Goal: Task Accomplishment & Management: Manage account settings

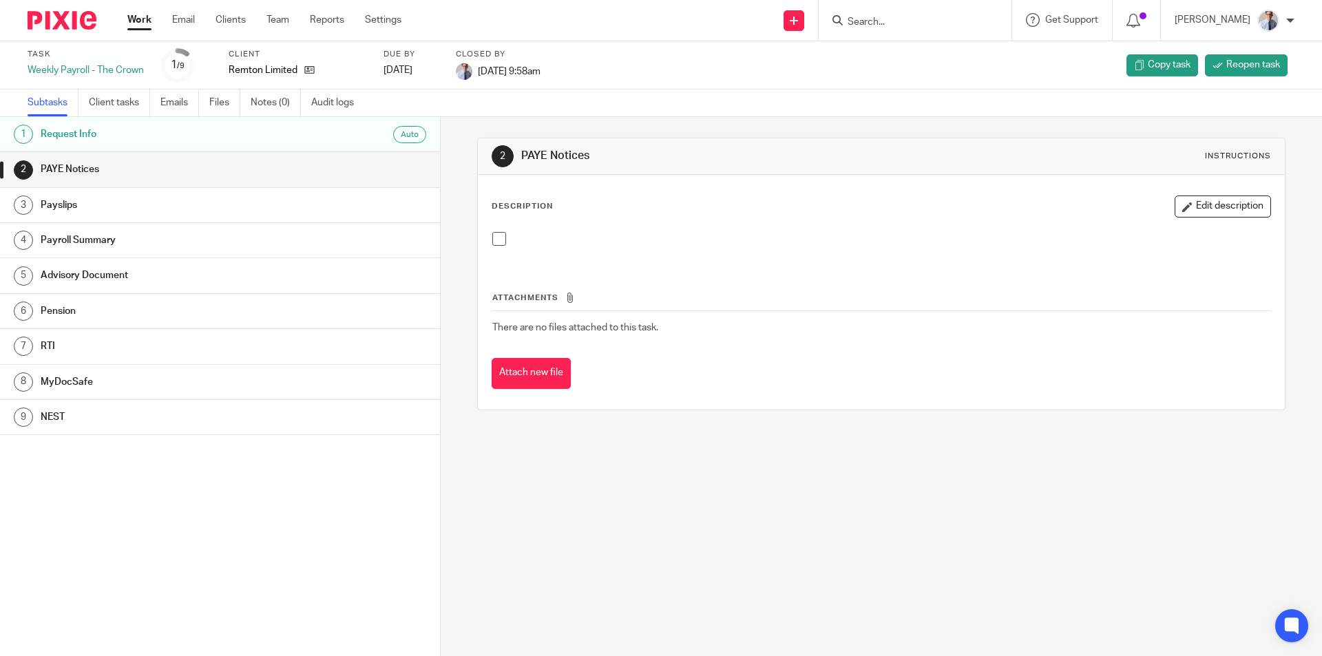
click at [140, 21] on link "Work" at bounding box center [139, 20] width 24 height 14
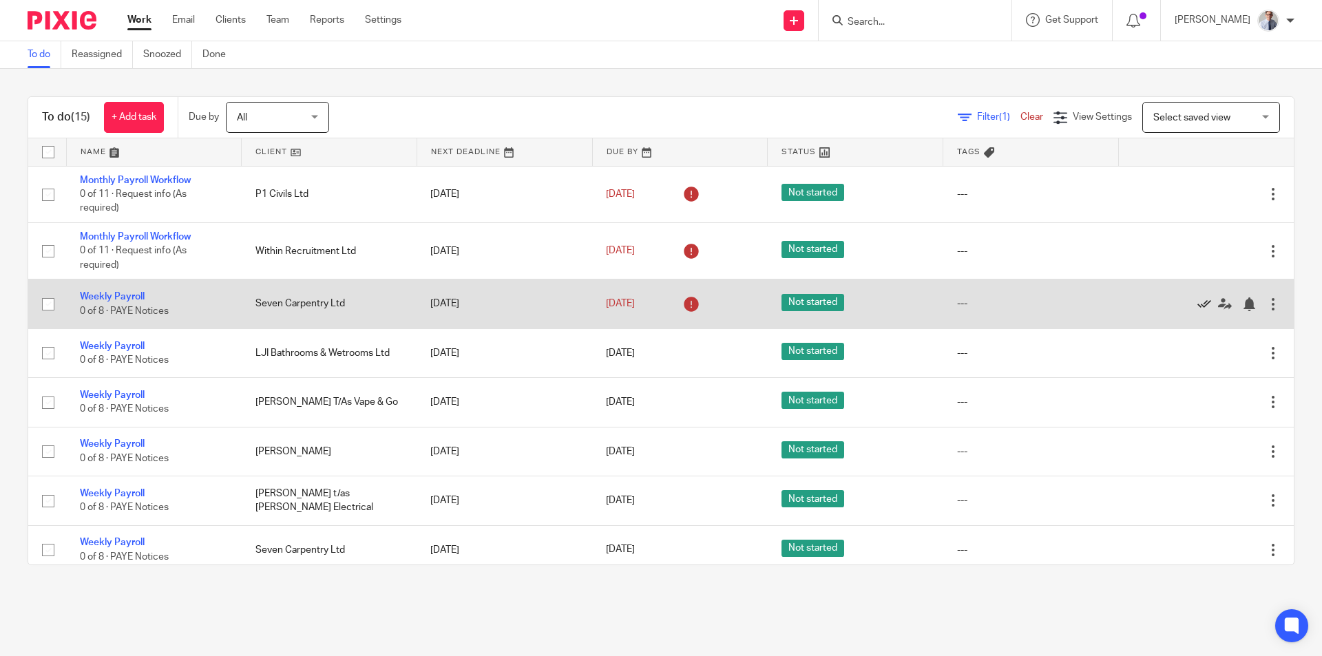
click at [1198, 302] on icon at bounding box center [1205, 305] width 14 height 14
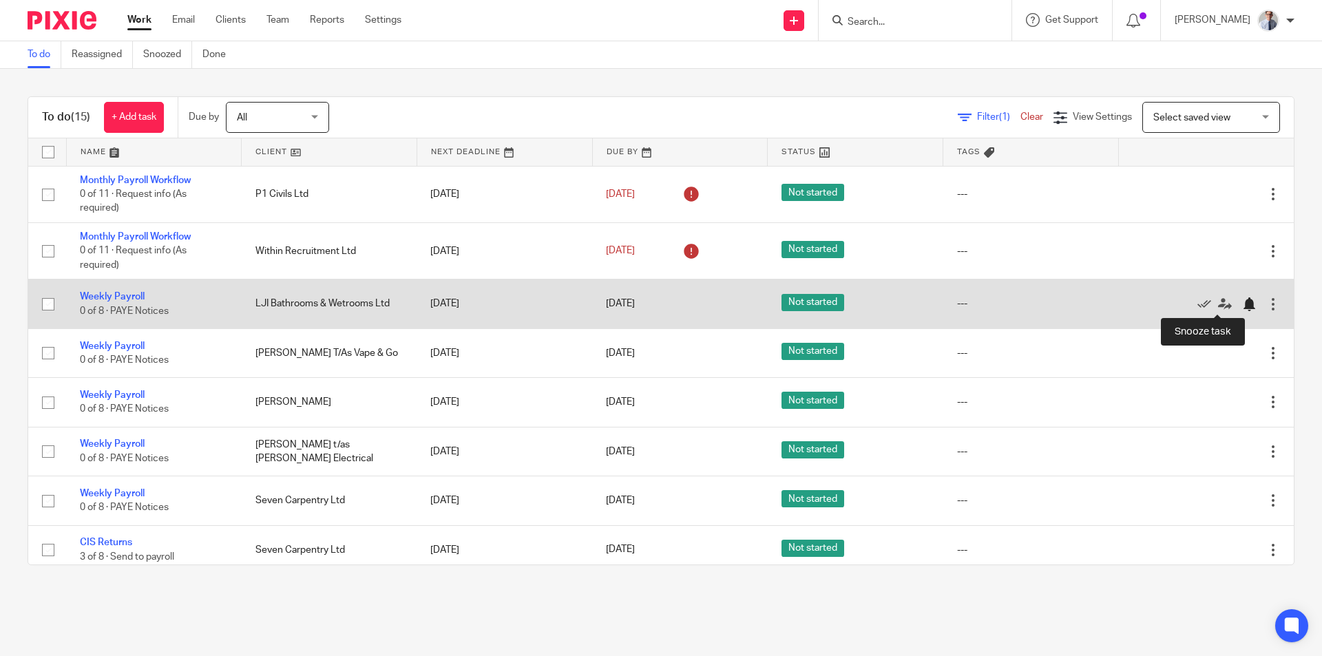
click at [1242, 304] on div at bounding box center [1249, 305] width 14 height 14
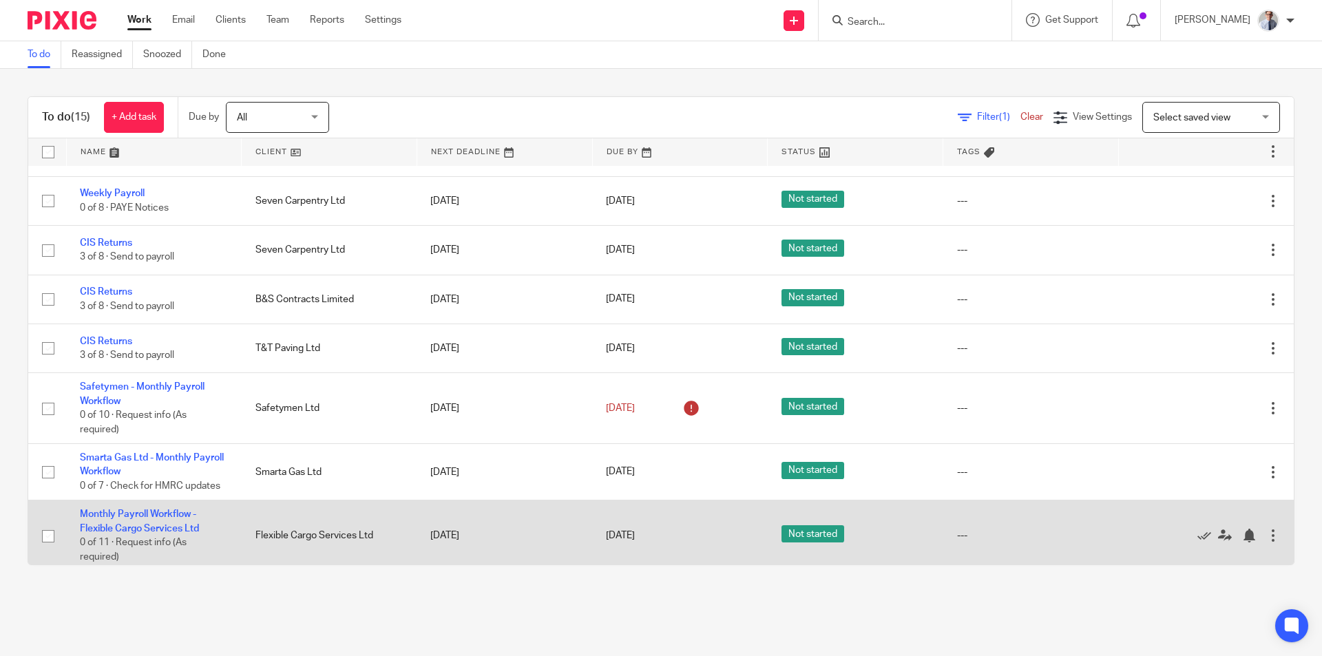
scroll to position [169, 0]
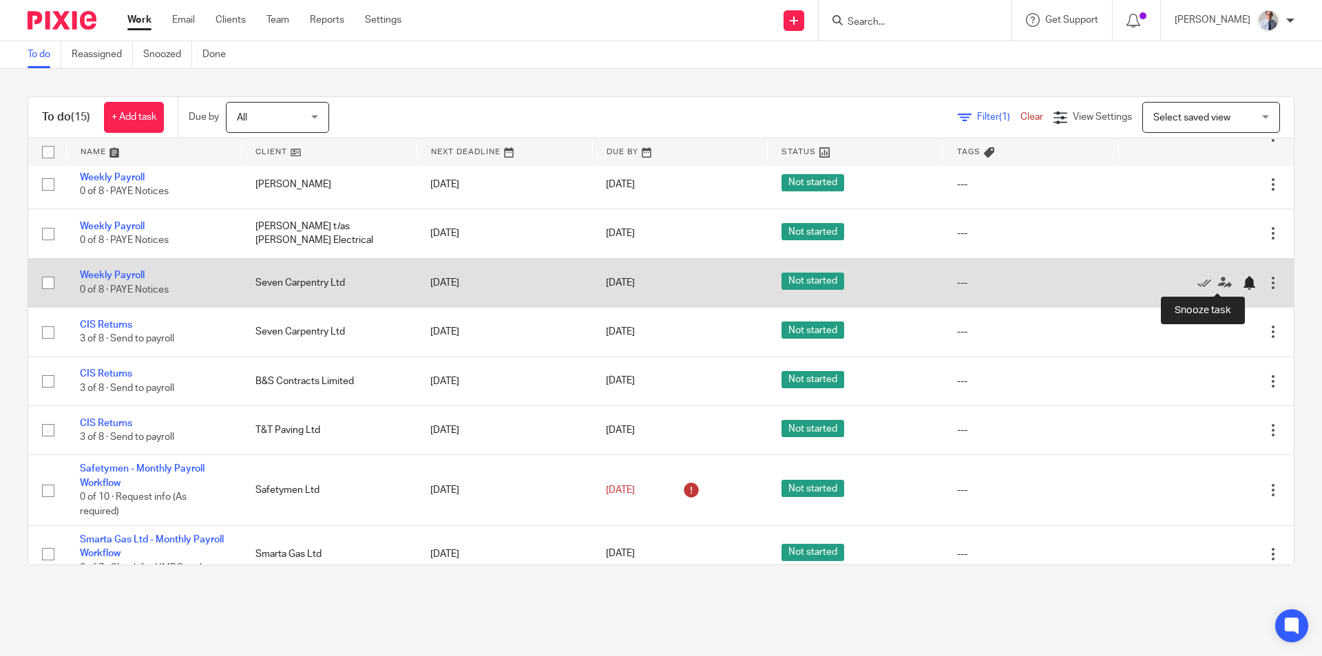
click at [1242, 284] on div at bounding box center [1249, 283] width 14 height 14
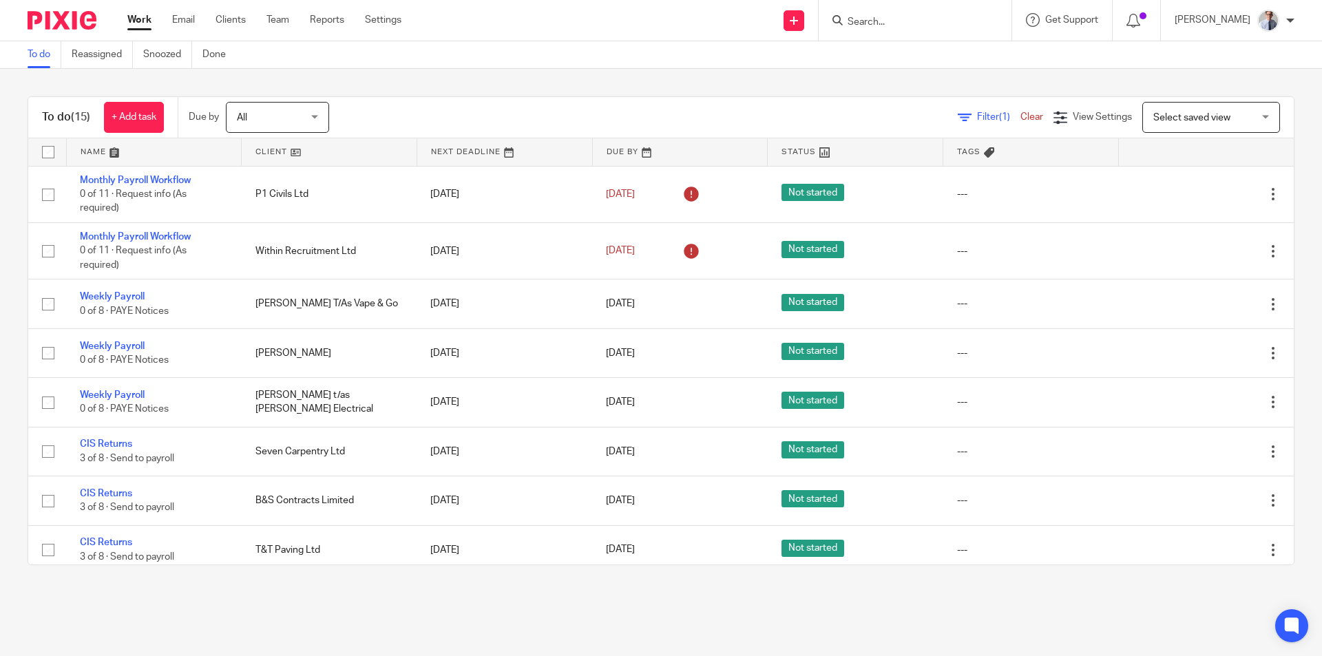
scroll to position [257, 0]
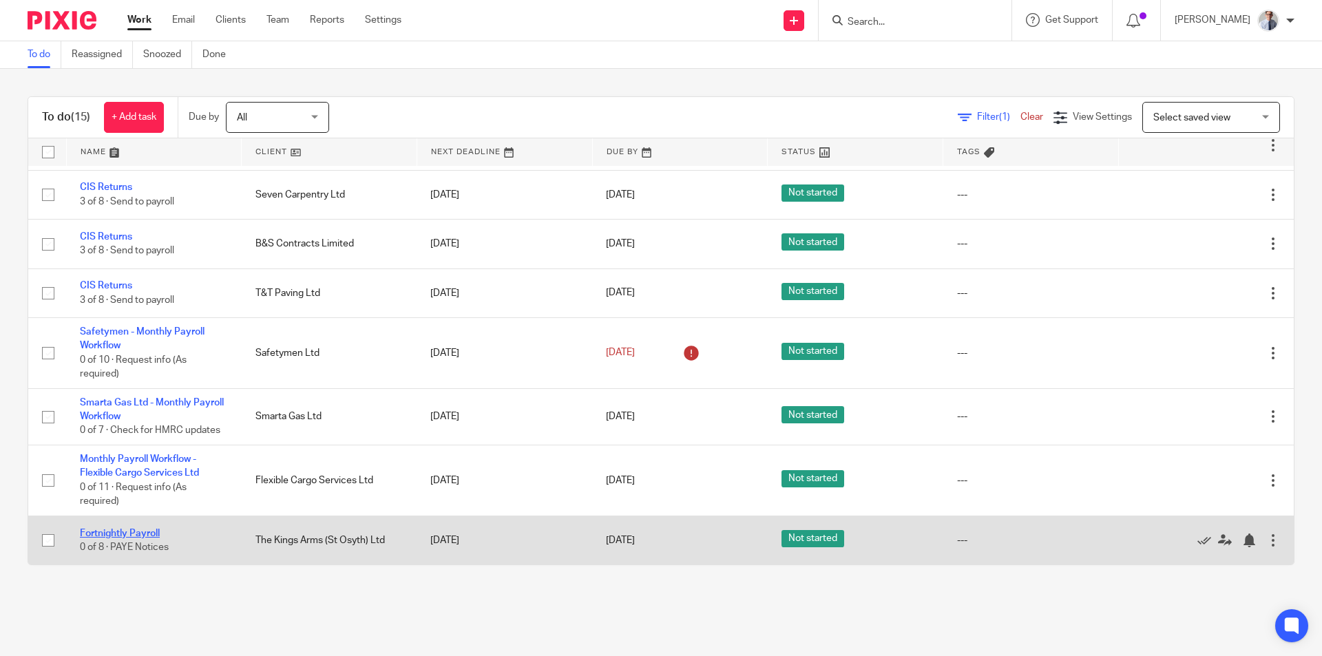
click at [98, 532] on link "Fortnightly Payroll" at bounding box center [120, 534] width 80 height 10
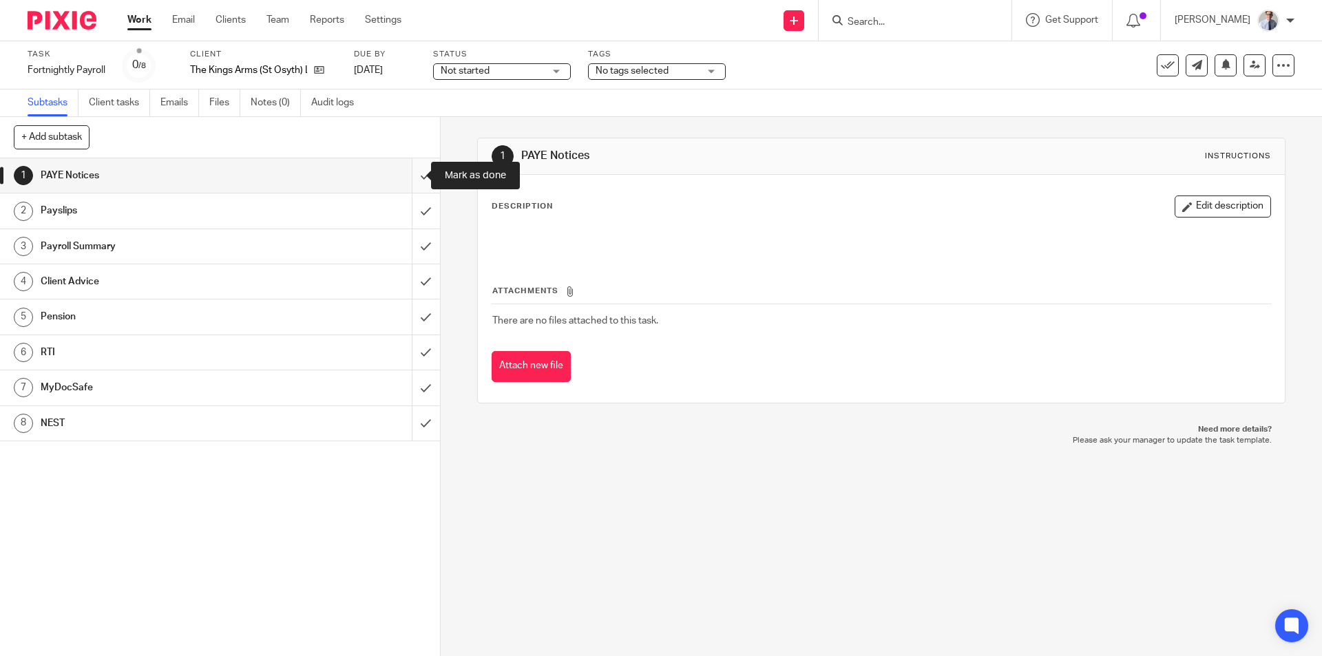
click at [409, 176] on input "submit" at bounding box center [220, 175] width 440 height 34
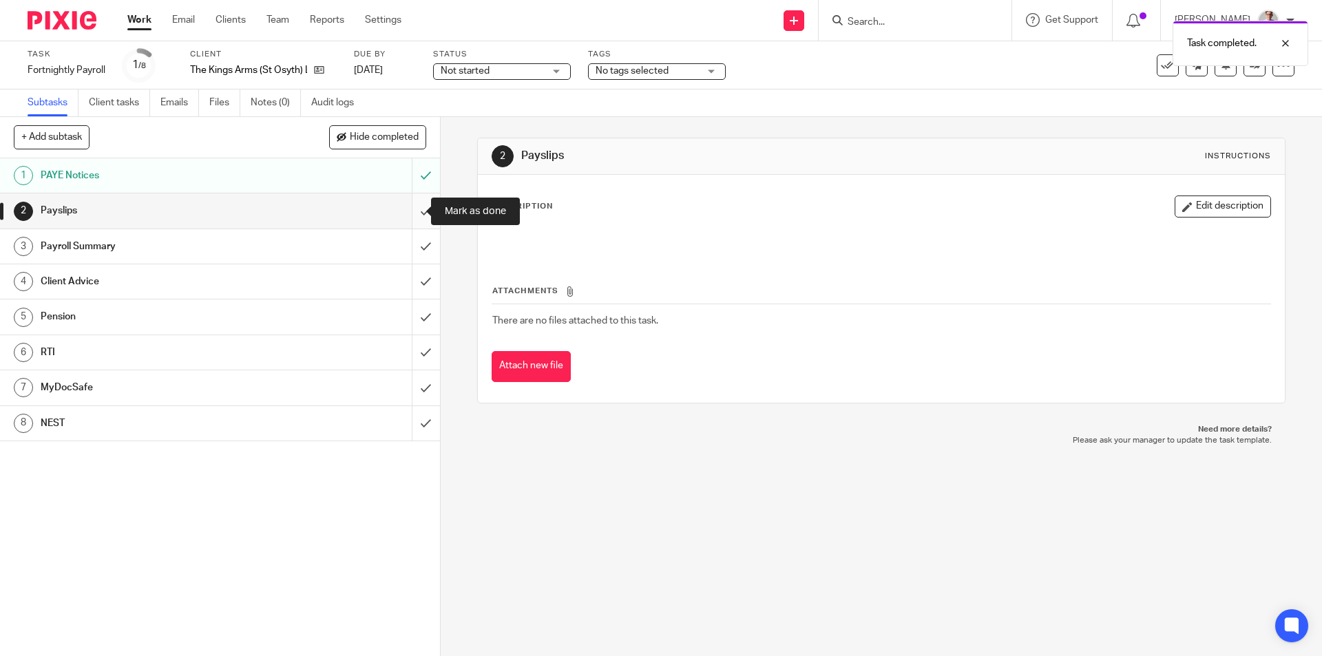
click at [411, 210] on input "submit" at bounding box center [220, 211] width 440 height 34
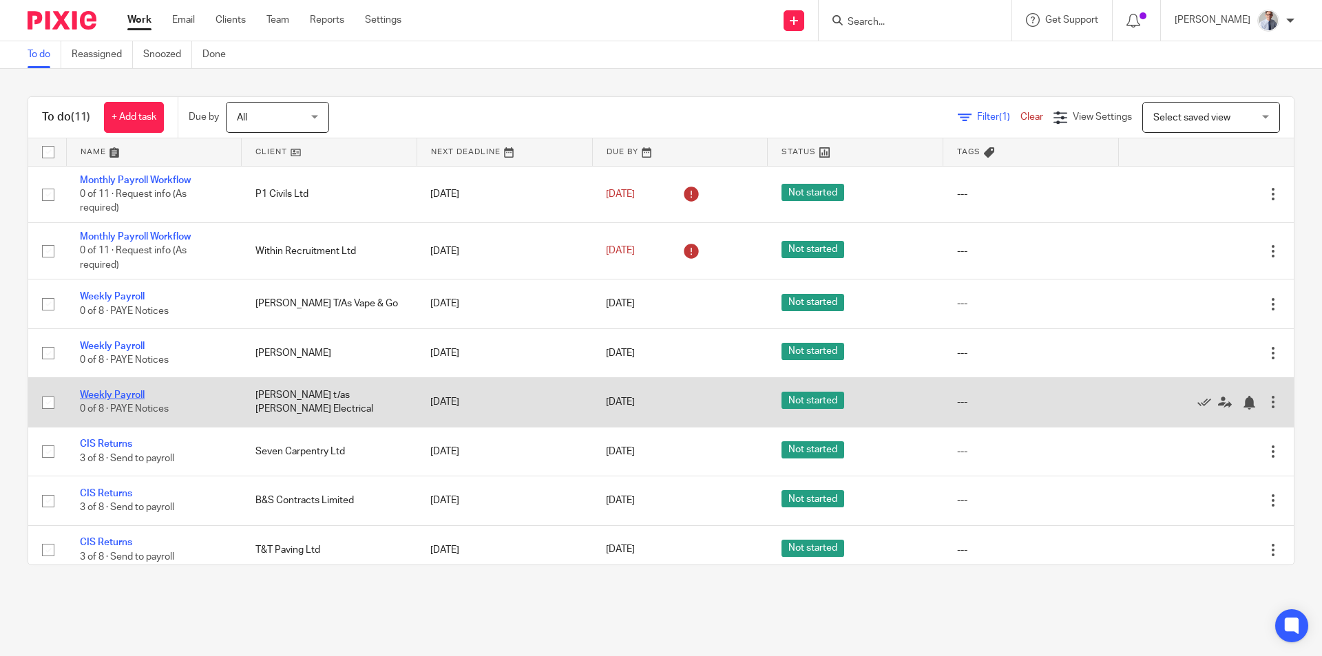
click at [107, 391] on link "Weekly Payroll" at bounding box center [112, 395] width 65 height 10
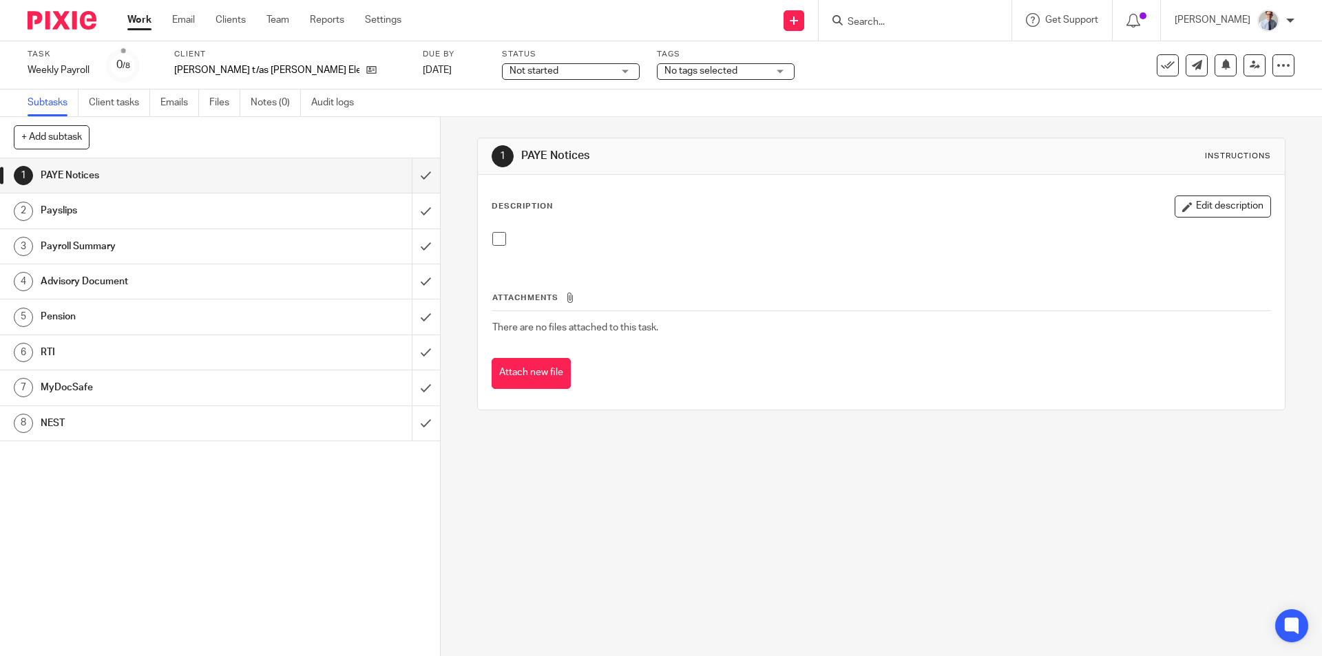
click at [493, 241] on span at bounding box center [499, 239] width 14 height 14
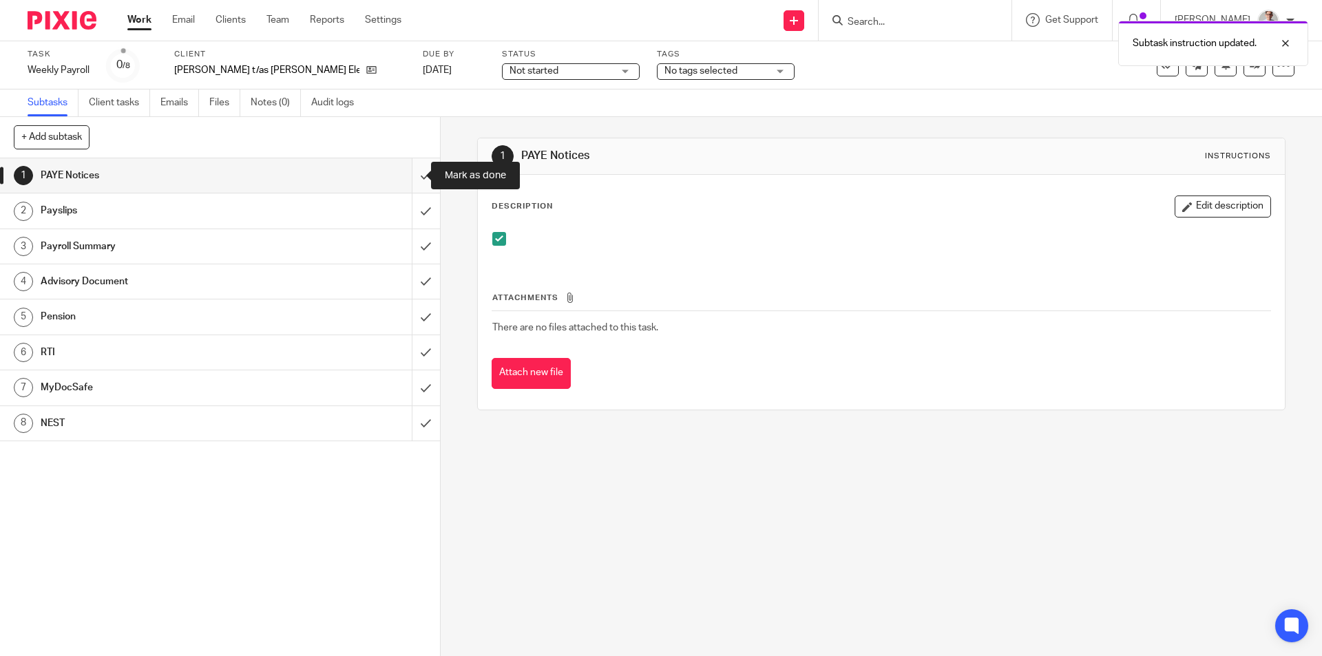
click at [407, 173] on input "submit" at bounding box center [220, 175] width 440 height 34
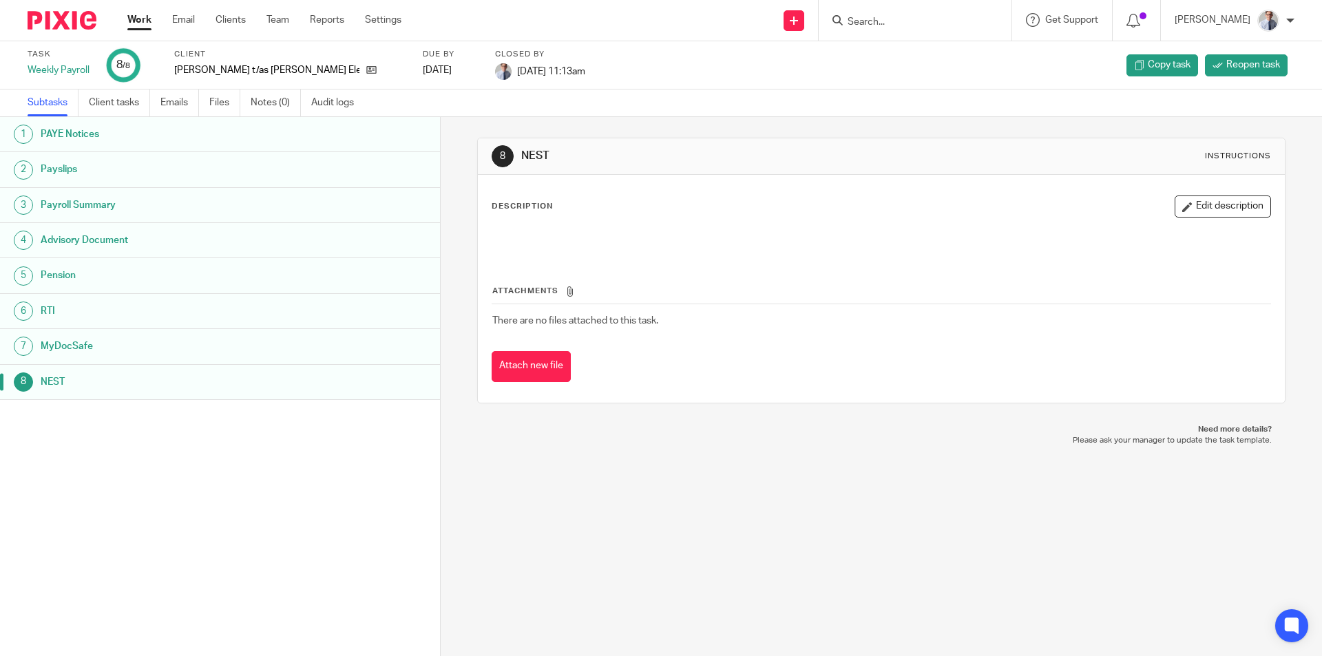
click at [136, 20] on link "Work" at bounding box center [139, 20] width 24 height 14
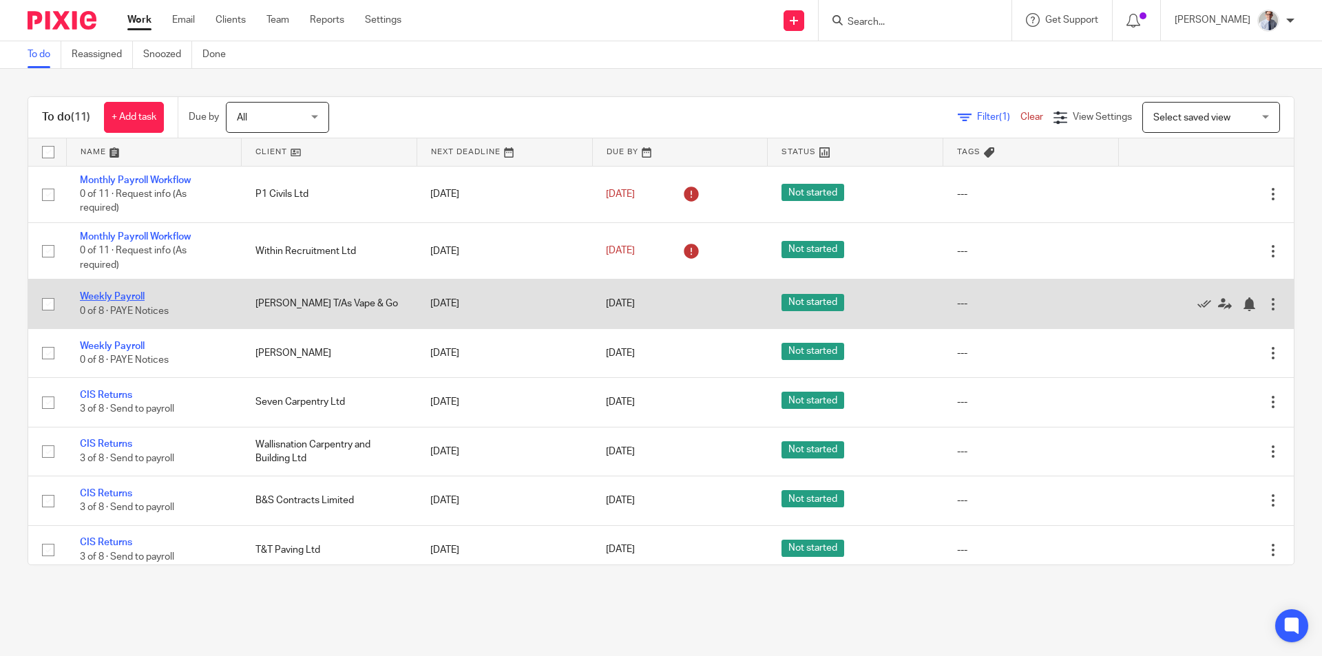
click at [116, 293] on link "Weekly Payroll" at bounding box center [112, 297] width 65 height 10
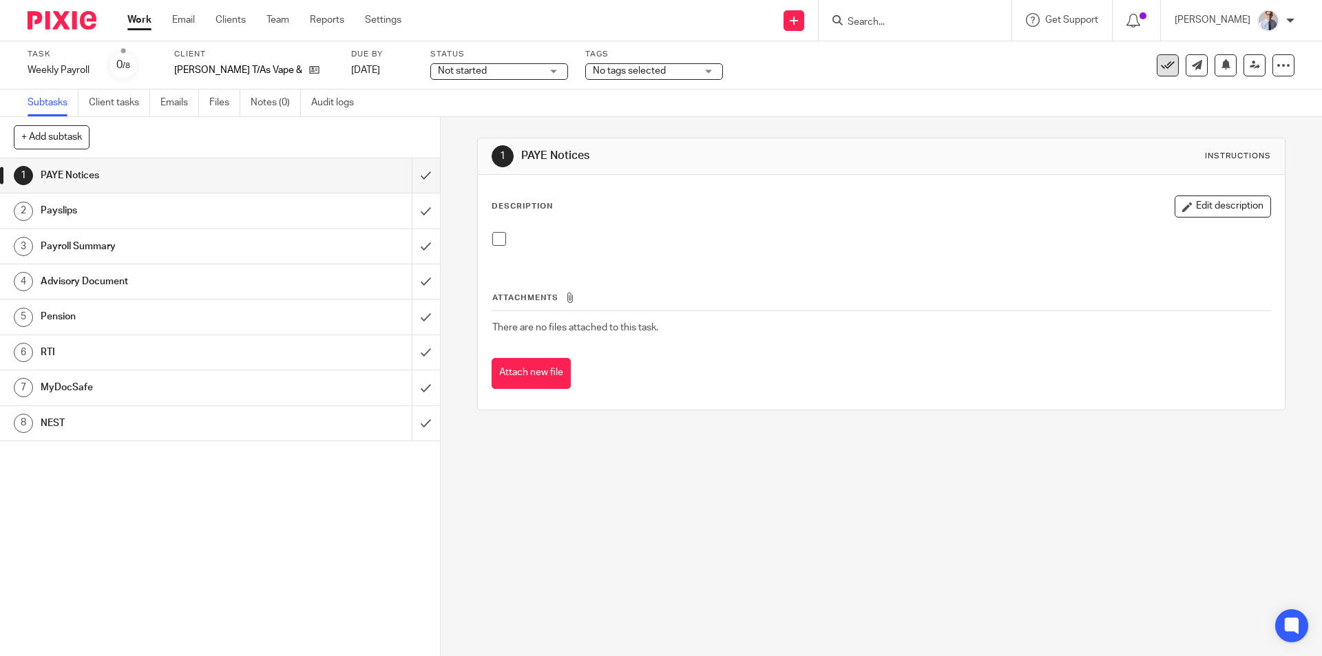
click at [1161, 70] on icon at bounding box center [1168, 66] width 14 height 14
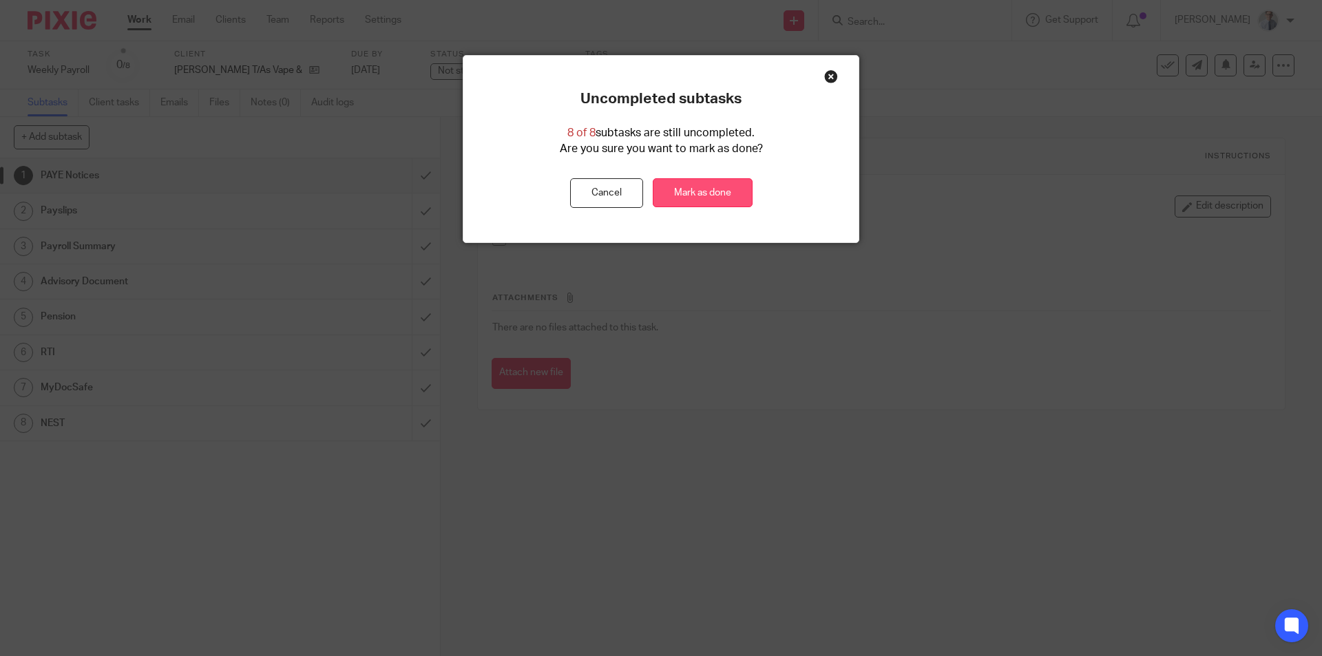
click at [709, 198] on link "Mark as done" at bounding box center [703, 193] width 100 height 30
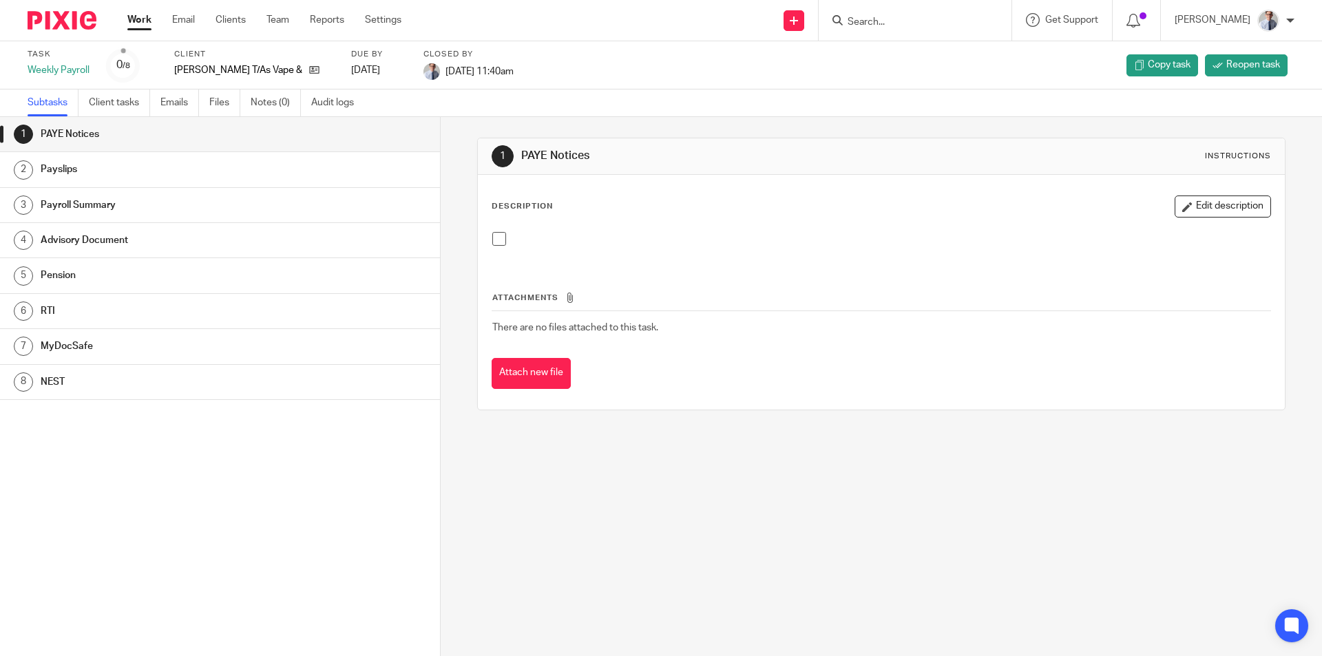
click at [134, 21] on link "Work" at bounding box center [139, 20] width 24 height 14
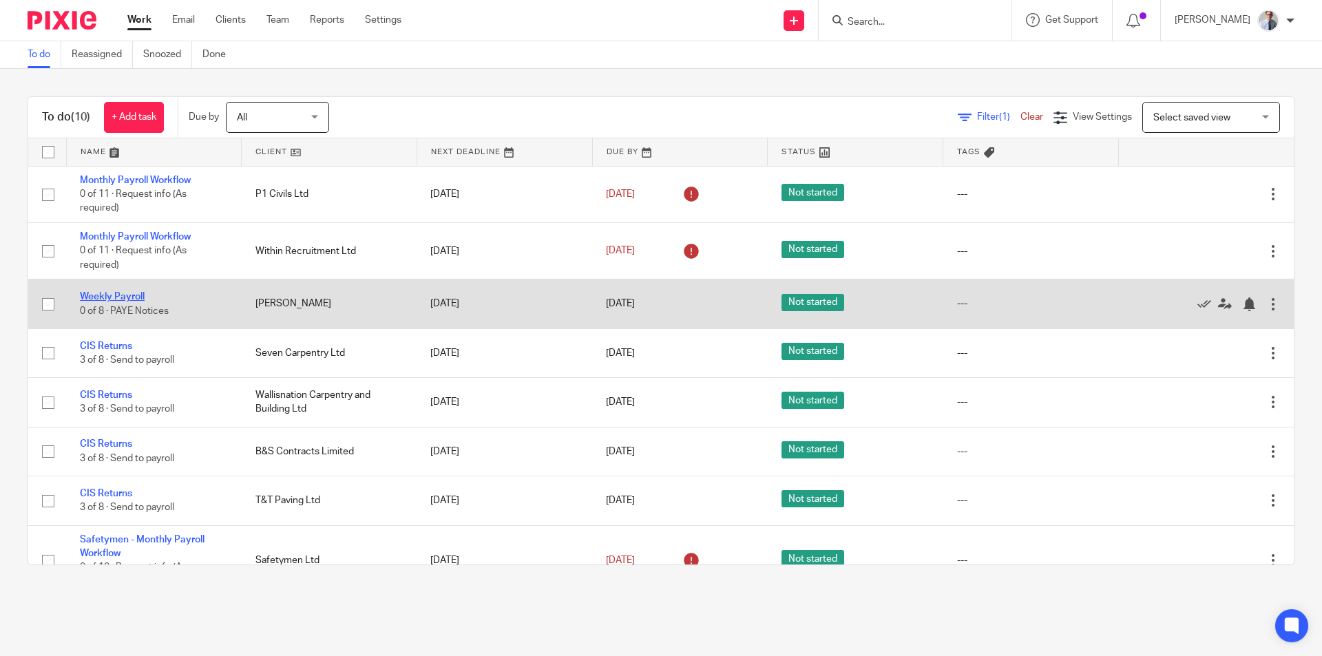
click at [119, 295] on link "Weekly Payroll" at bounding box center [112, 297] width 65 height 10
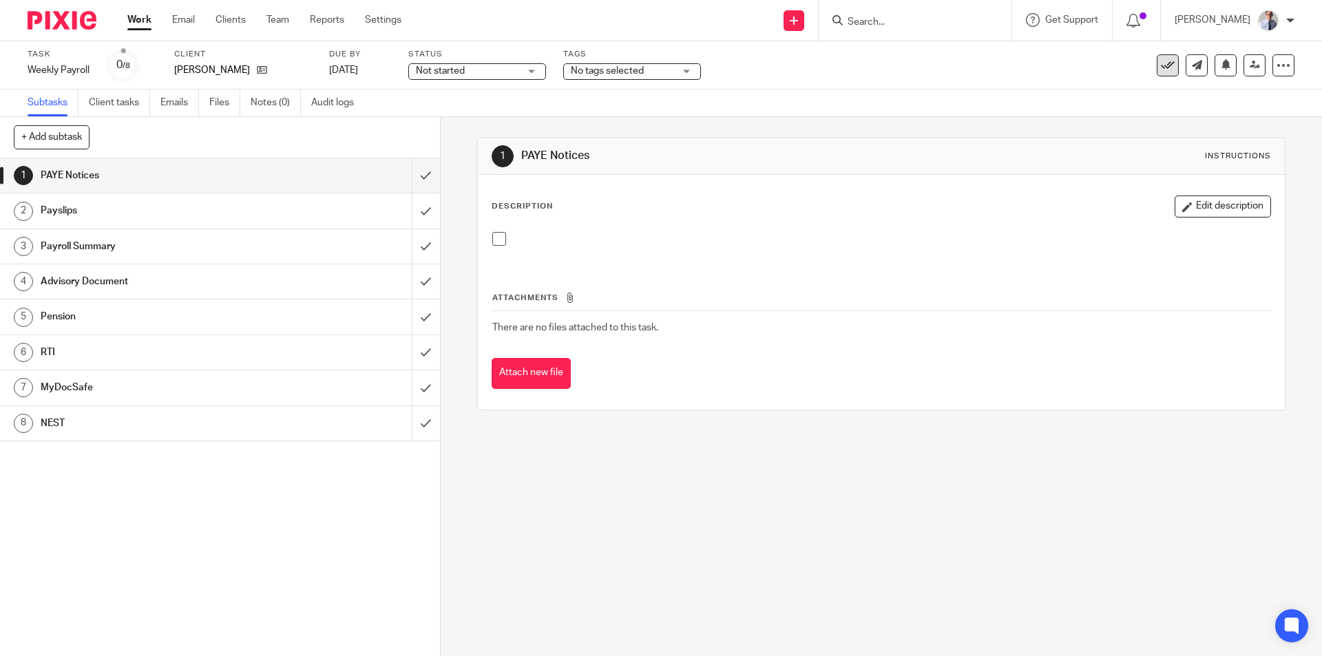
click at [1161, 59] on icon at bounding box center [1168, 66] width 14 height 14
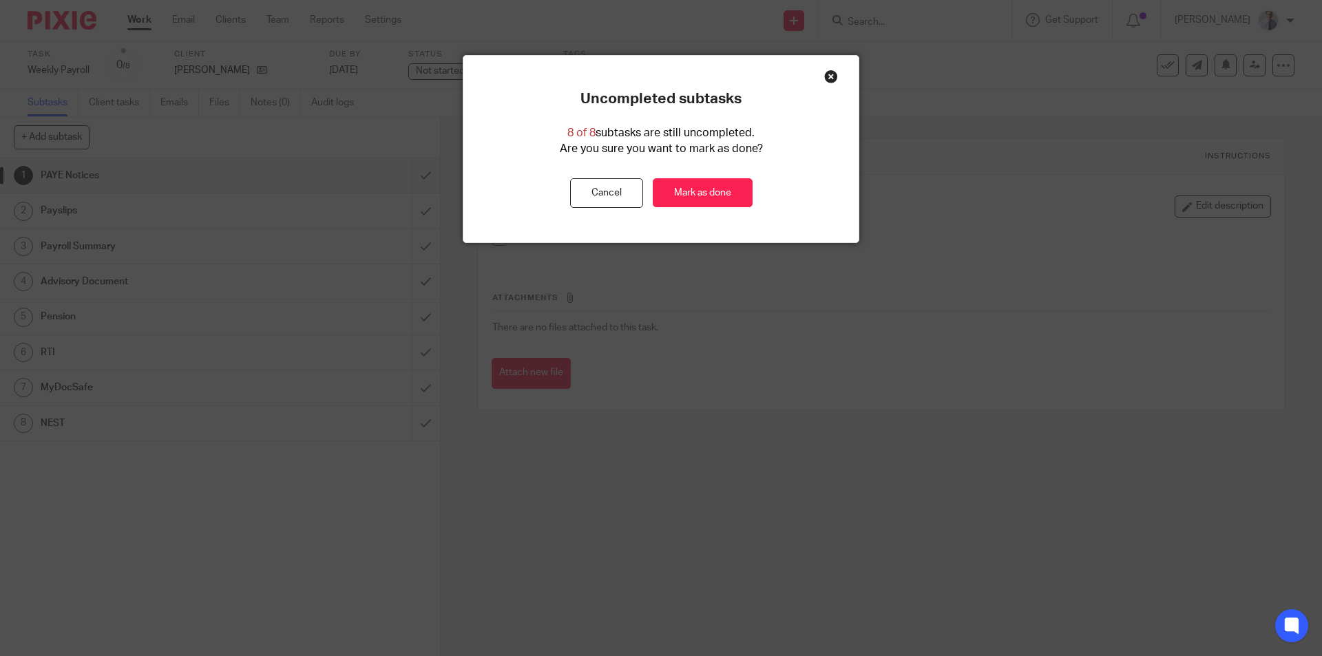
click at [707, 177] on div "Uncompleted subtasks 8 of 8 subtasks are still uncompleted. Are you sure you wa…" at bounding box center [660, 149] width 395 height 118
click at [716, 191] on link "Mark as done" at bounding box center [703, 193] width 100 height 30
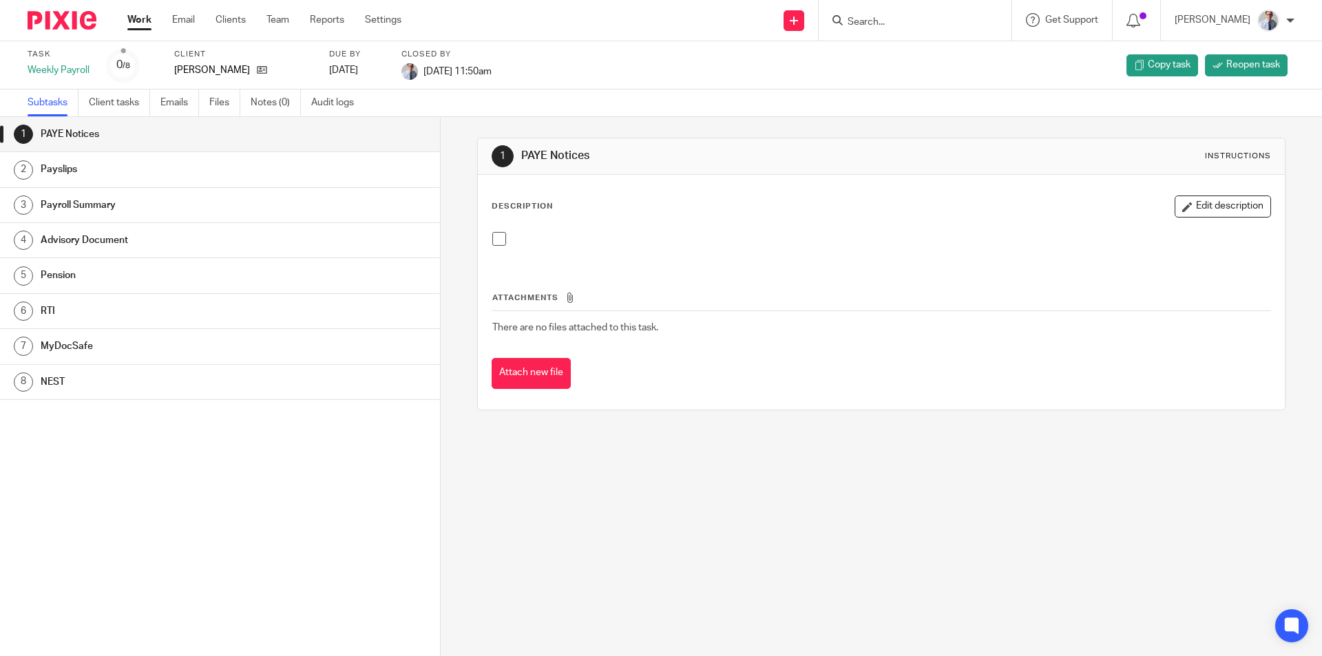
click at [140, 21] on link "Work" at bounding box center [139, 20] width 24 height 14
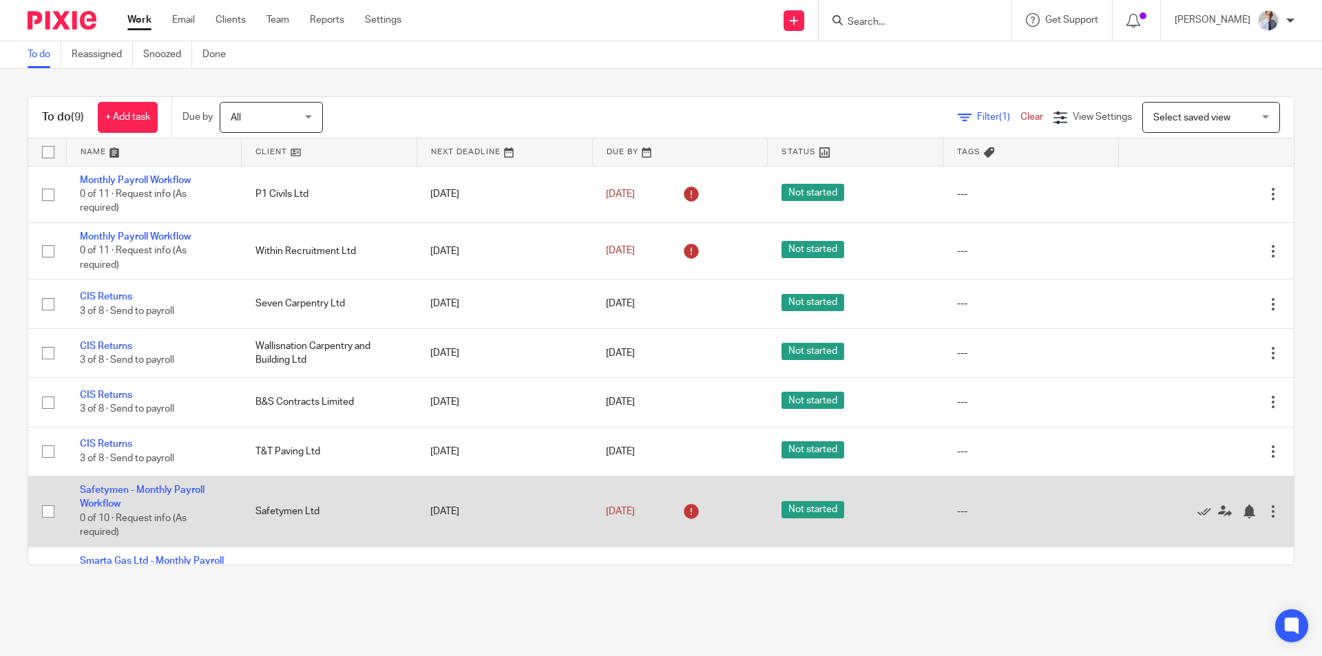
scroll to position [109, 0]
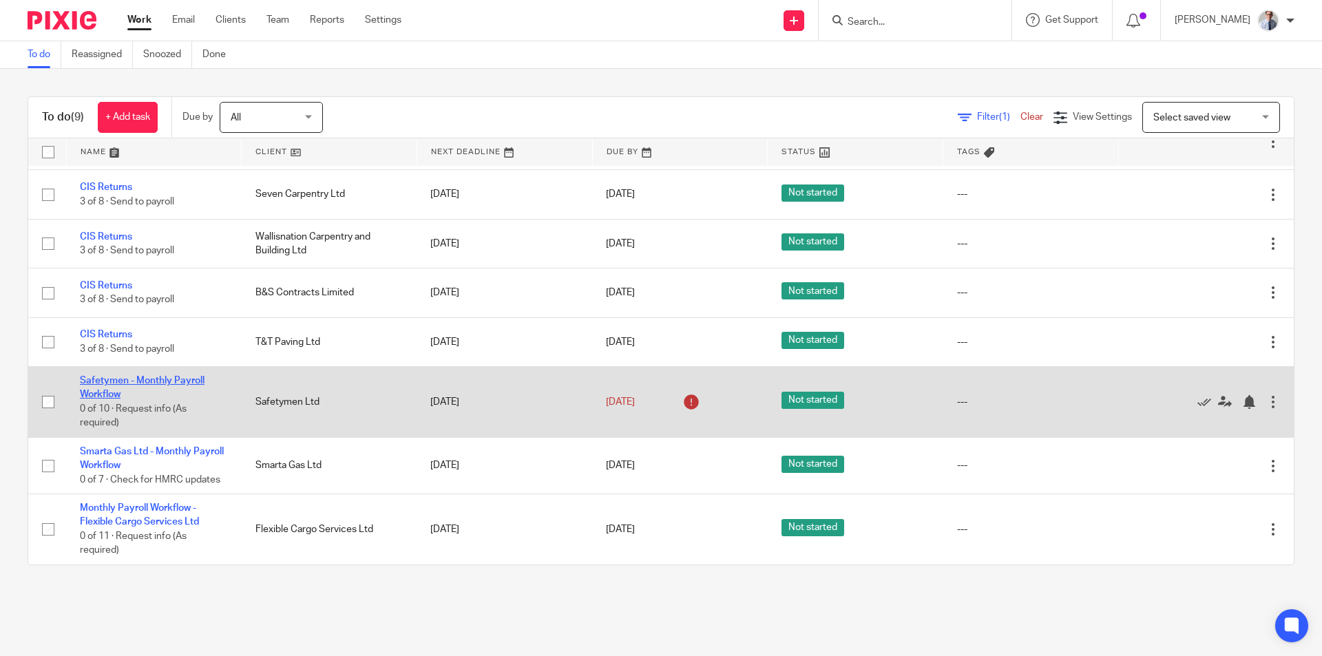
click at [103, 386] on link "Safetymen - Monthly Payroll Workflow" at bounding box center [142, 387] width 125 height 23
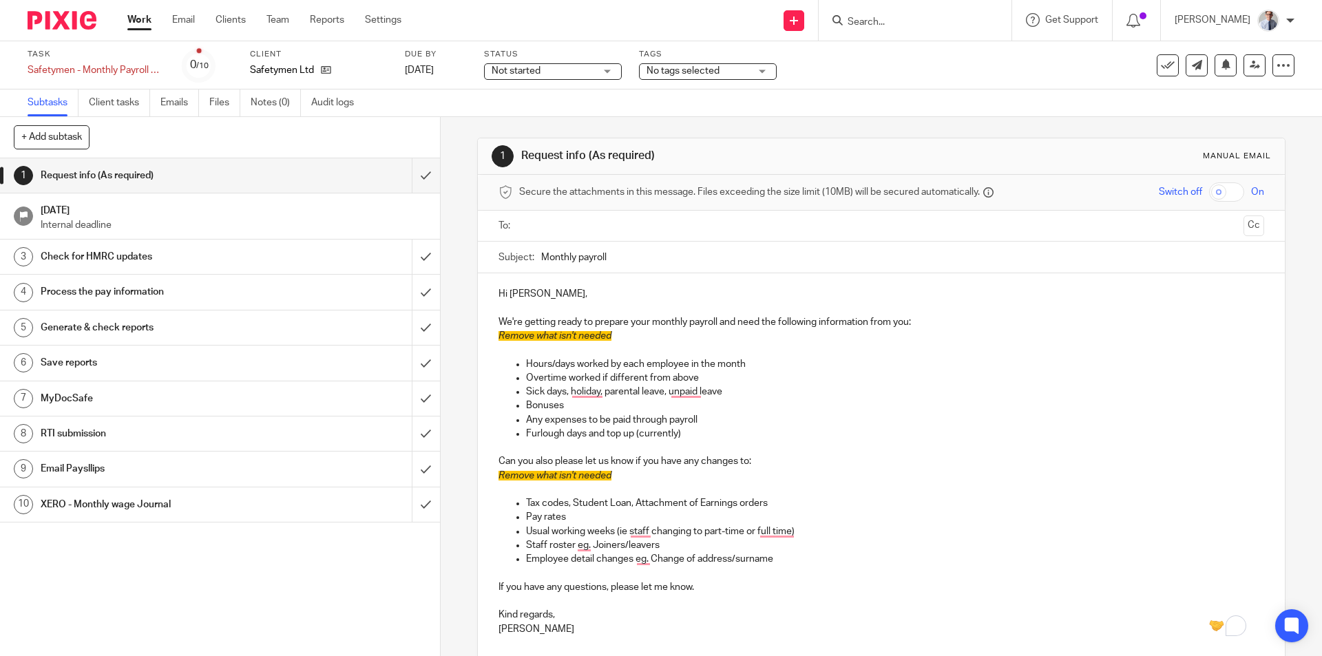
click at [582, 220] on input "text" at bounding box center [880, 226] width 713 height 16
drag, startPoint x: 612, startPoint y: 340, endPoint x: 470, endPoint y: 335, distance: 141.9
click at [470, 335] on div "1 Request info (As required) Manual email Secure the attachments in this messag…" at bounding box center [881, 386] width 881 height 539
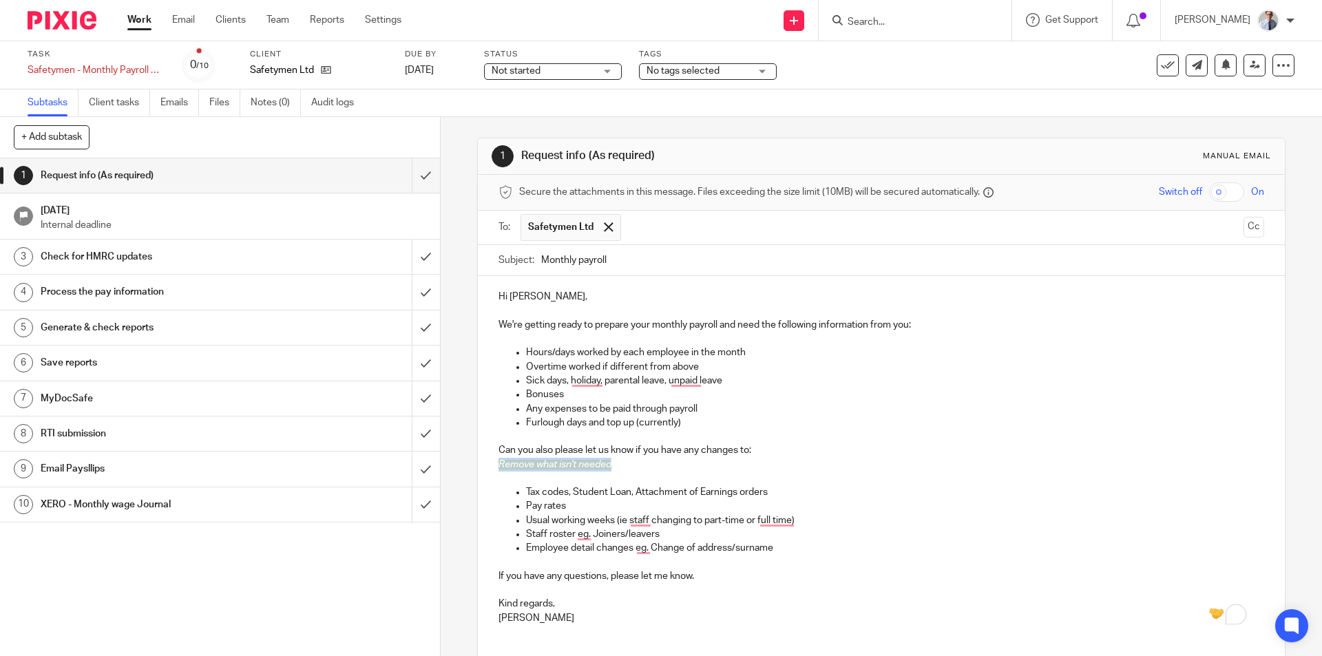
drag, startPoint x: 612, startPoint y: 466, endPoint x: 490, endPoint y: 462, distance: 122.0
click at [490, 462] on div "Hi Grant, We're getting ready to prepare your monthly payroll and need the foll…" at bounding box center [881, 455] width 806 height 359
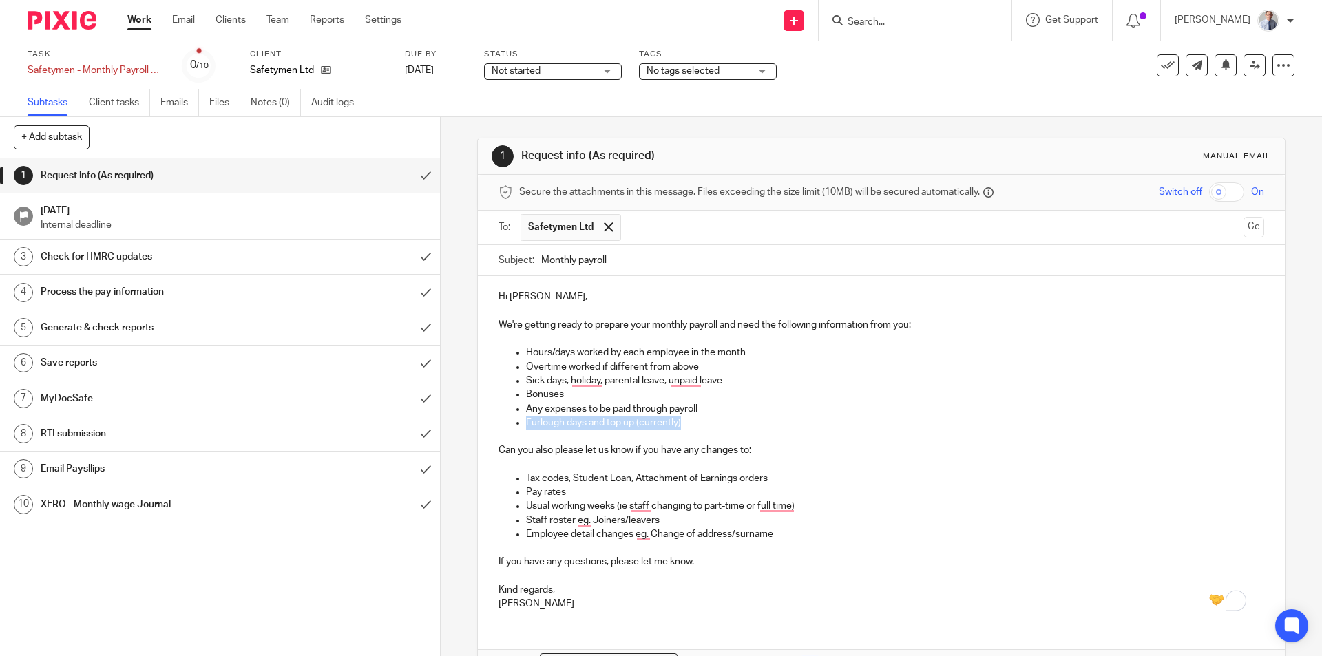
drag, startPoint x: 693, startPoint y: 419, endPoint x: 488, endPoint y: 423, distance: 204.6
click at [488, 423] on div "Hi Grant, We're getting ready to prepare your monthly payroll and need the foll…" at bounding box center [881, 448] width 806 height 345
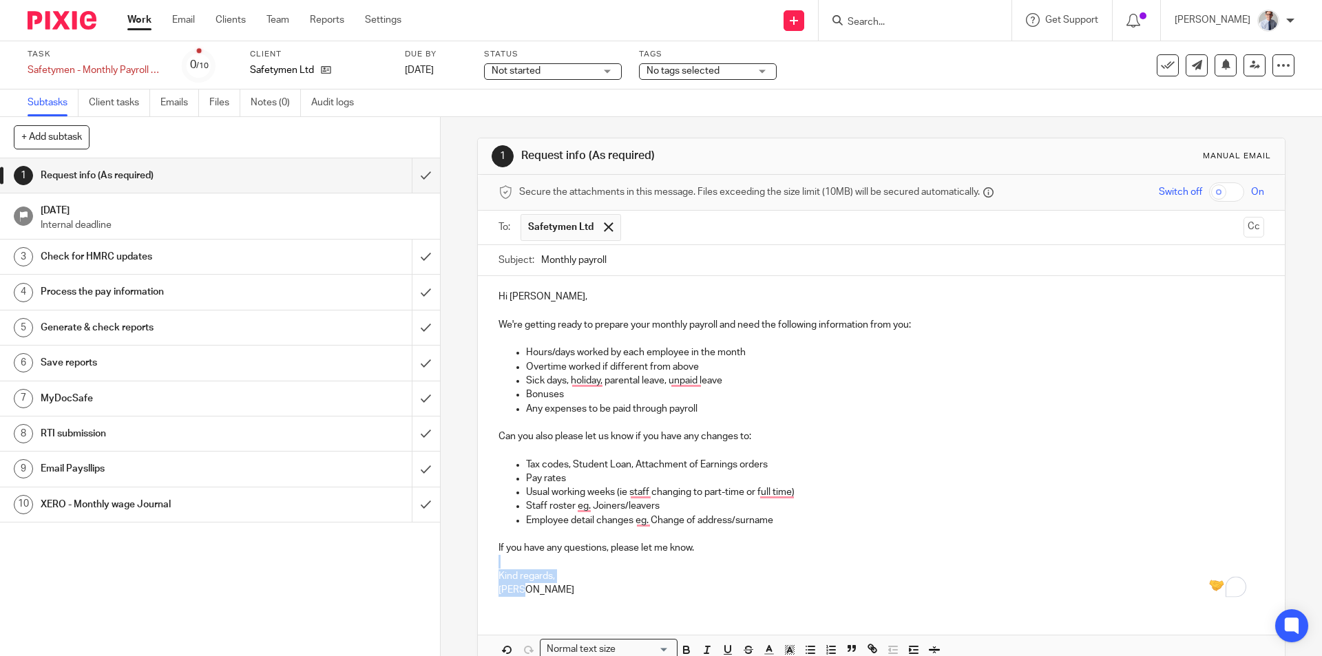
drag, startPoint x: 503, startPoint y: 590, endPoint x: 490, endPoint y: 560, distance: 32.4
click at [490, 559] on div "Hi Grant, We're getting ready to prepare your monthly payroll and need the foll…" at bounding box center [881, 441] width 806 height 331
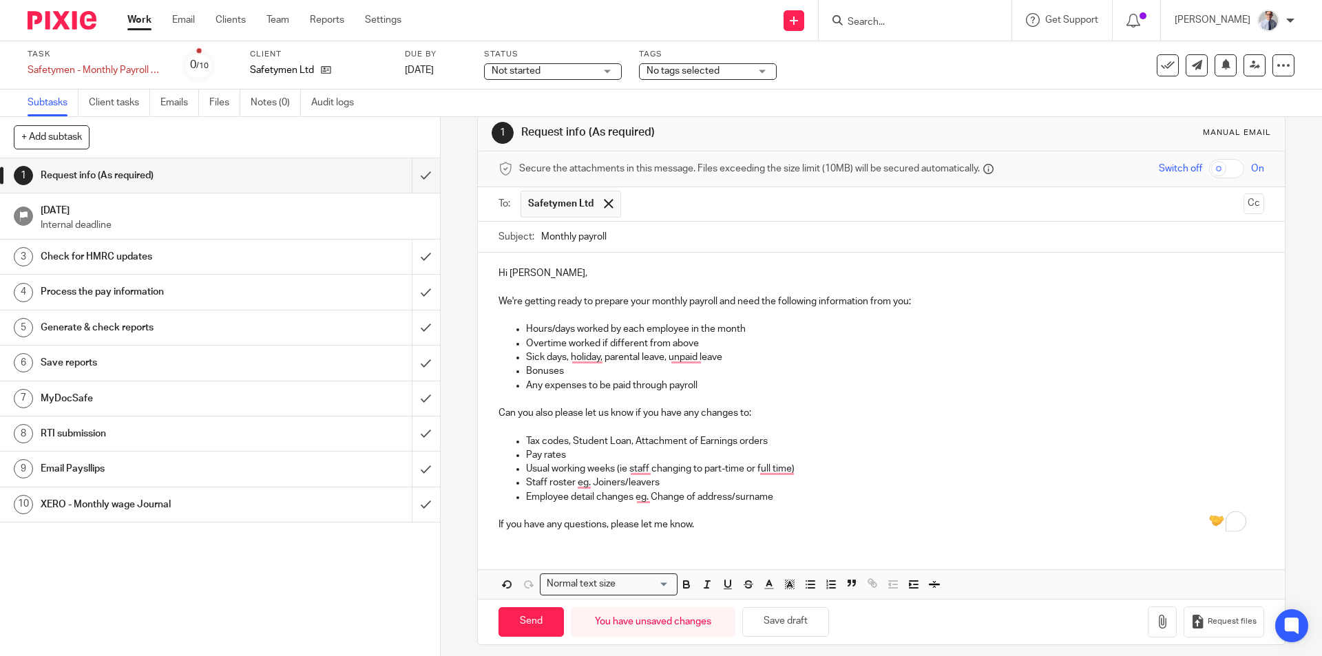
scroll to position [33, 0]
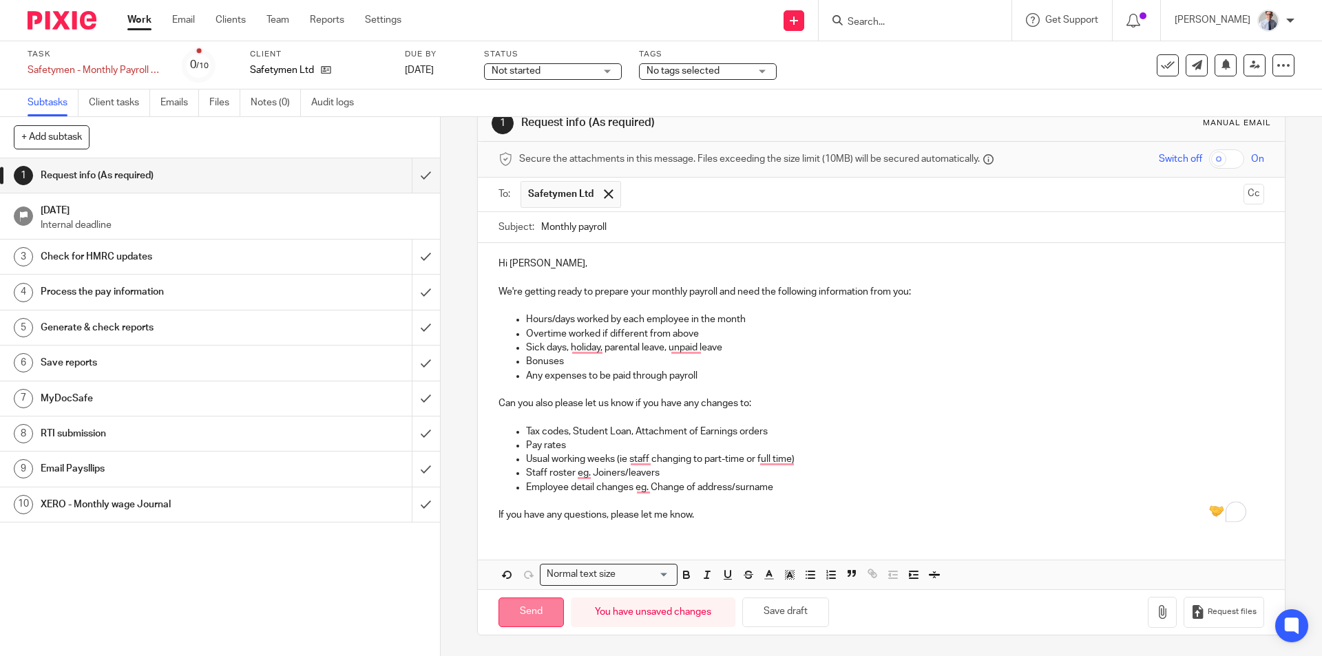
click at [538, 603] on input "Send" at bounding box center [531, 613] width 65 height 30
type input "Sent"
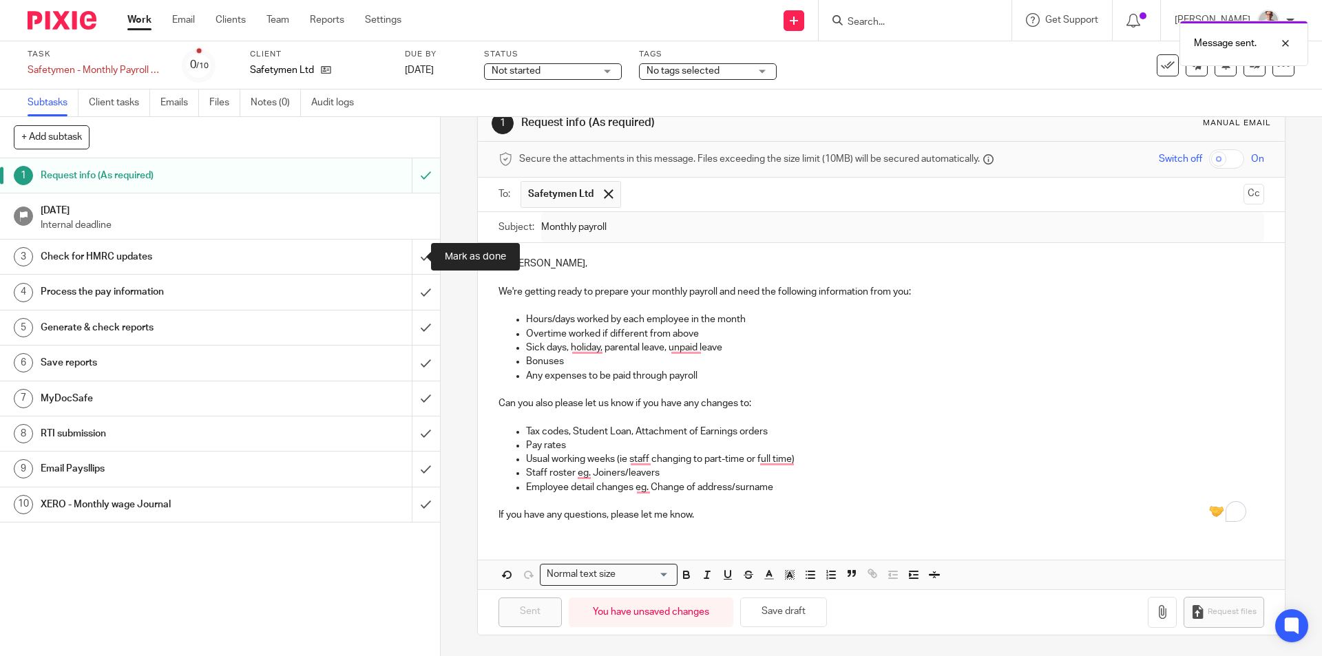
drag, startPoint x: 406, startPoint y: 263, endPoint x: 432, endPoint y: 254, distance: 27.0
click at [406, 263] on input "submit" at bounding box center [220, 257] width 440 height 34
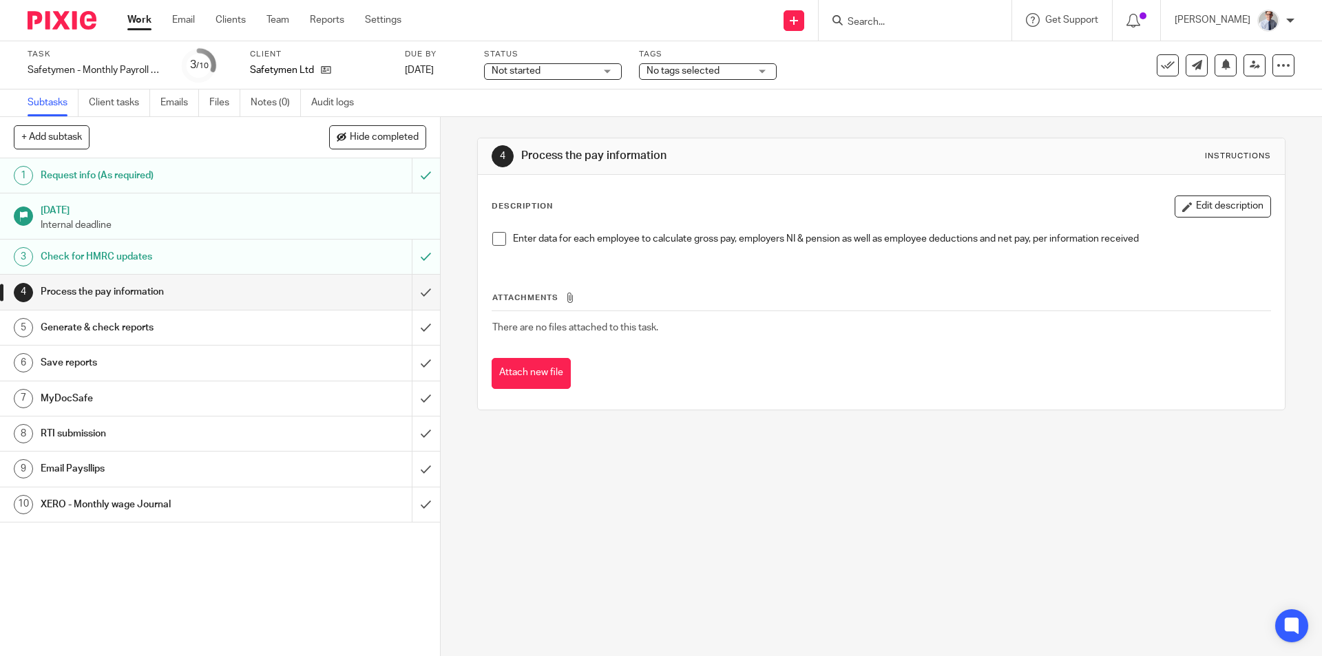
click at [140, 19] on link "Work" at bounding box center [139, 20] width 24 height 14
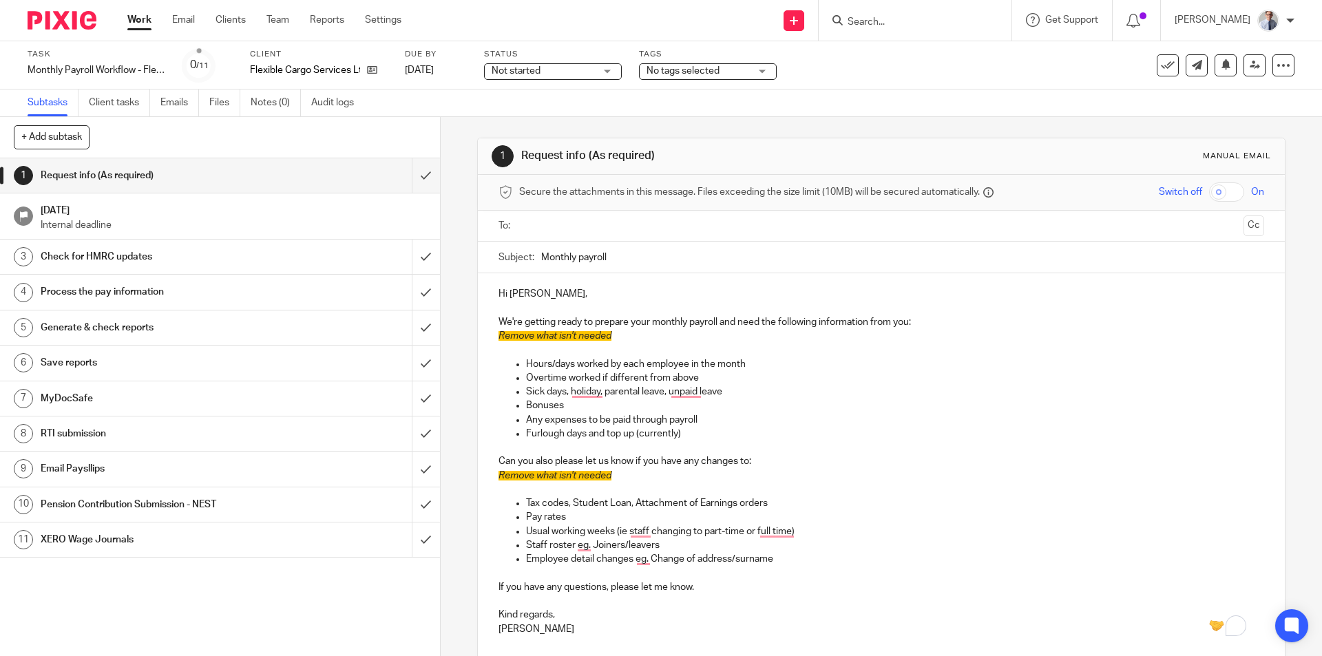
click at [535, 224] on input "text" at bounding box center [880, 226] width 713 height 16
drag, startPoint x: 615, startPoint y: 340, endPoint x: 468, endPoint y: 342, distance: 146.7
click at [468, 340] on div "1 Request info (As required) Manual email Secure the attachments in this messag…" at bounding box center [881, 386] width 881 height 539
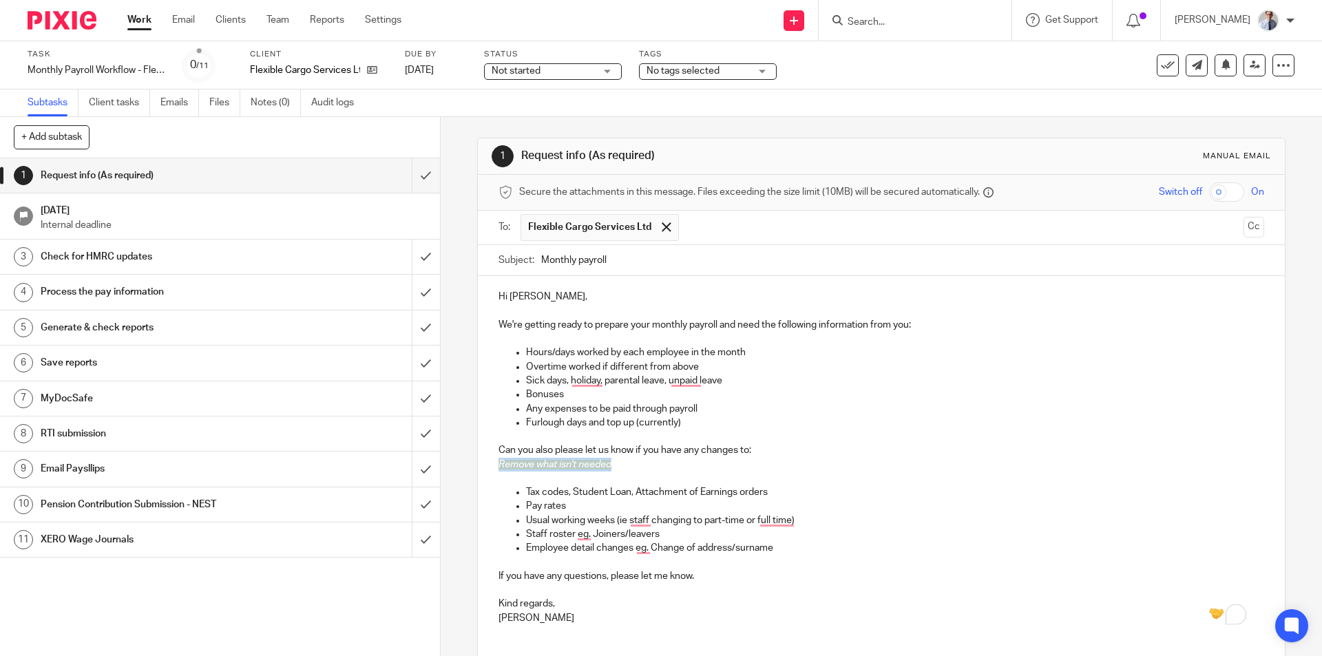
drag, startPoint x: 614, startPoint y: 466, endPoint x: 486, endPoint y: 466, distance: 128.8
click at [486, 466] on div "Hi [PERSON_NAME], We're getting ready to prepare your monthly payroll and need …" at bounding box center [881, 455] width 806 height 359
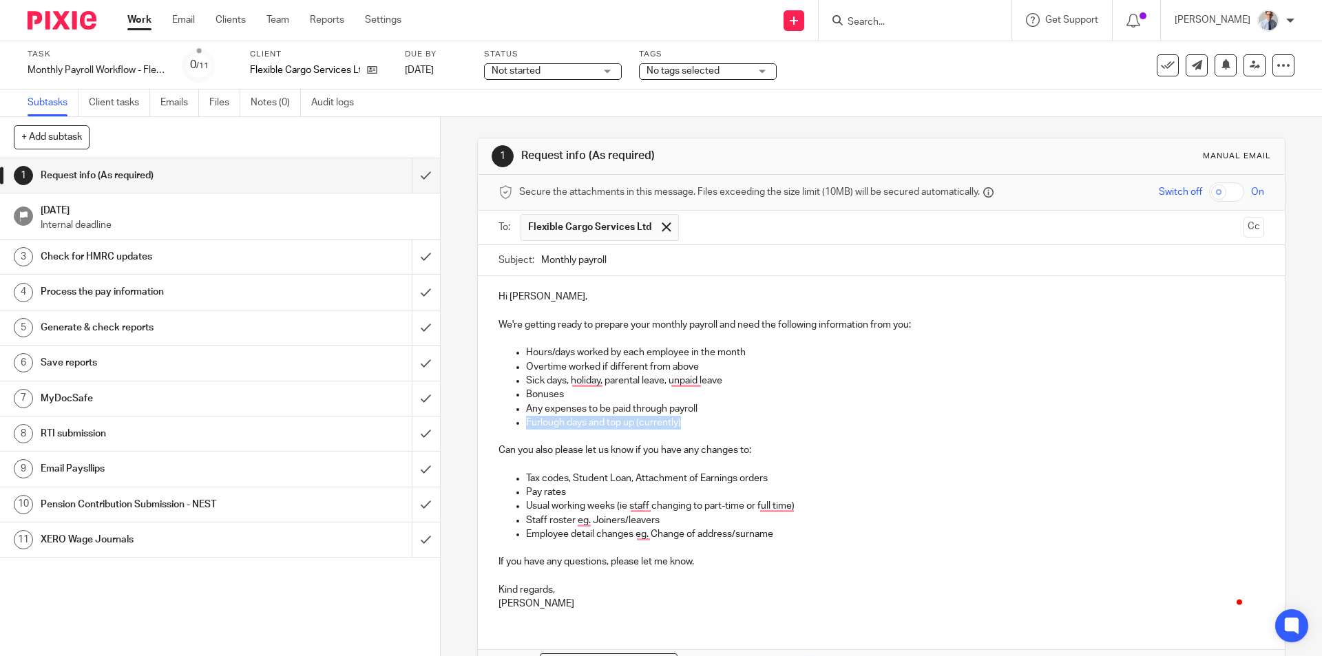
drag, startPoint x: 619, startPoint y: 423, endPoint x: 468, endPoint y: 421, distance: 150.8
click at [469, 421] on div "1 Request info (As required) Manual email Secure the attachments in this messag…" at bounding box center [881, 386] width 881 height 539
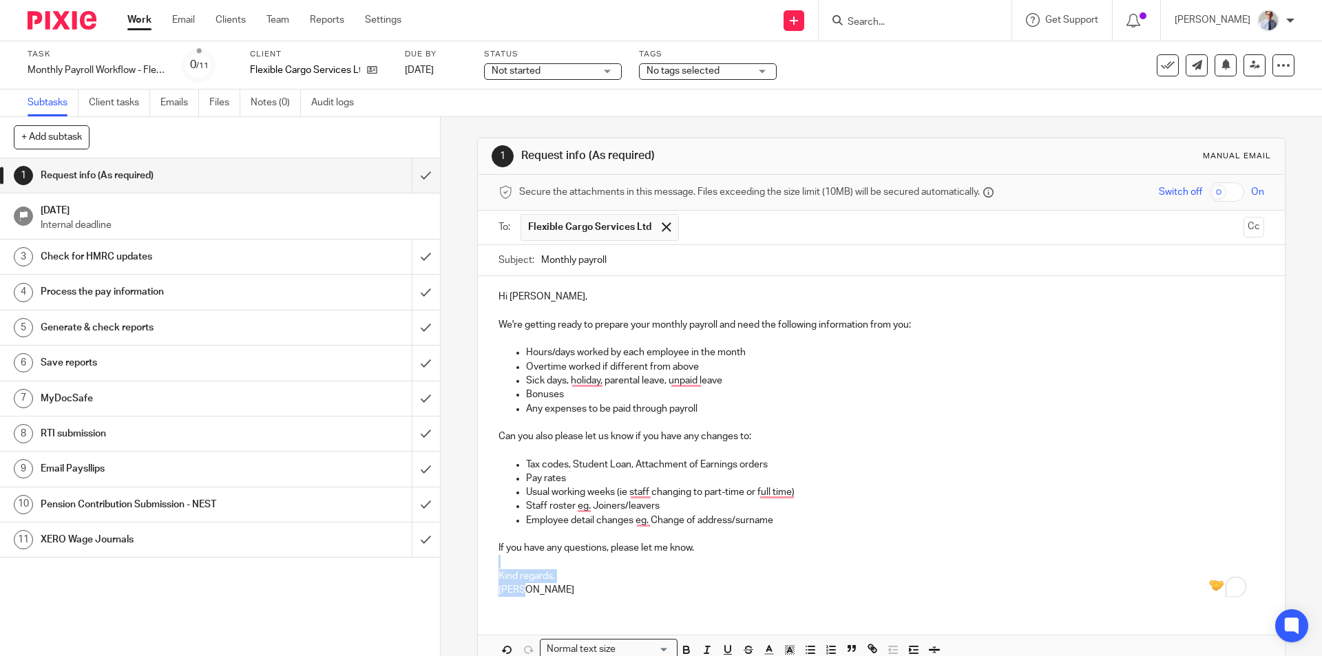
drag, startPoint x: 528, startPoint y: 590, endPoint x: 487, endPoint y: 564, distance: 48.5
click at [487, 564] on div "Hi [PERSON_NAME], We're getting ready to prepare your monthly payroll and need …" at bounding box center [881, 441] width 806 height 331
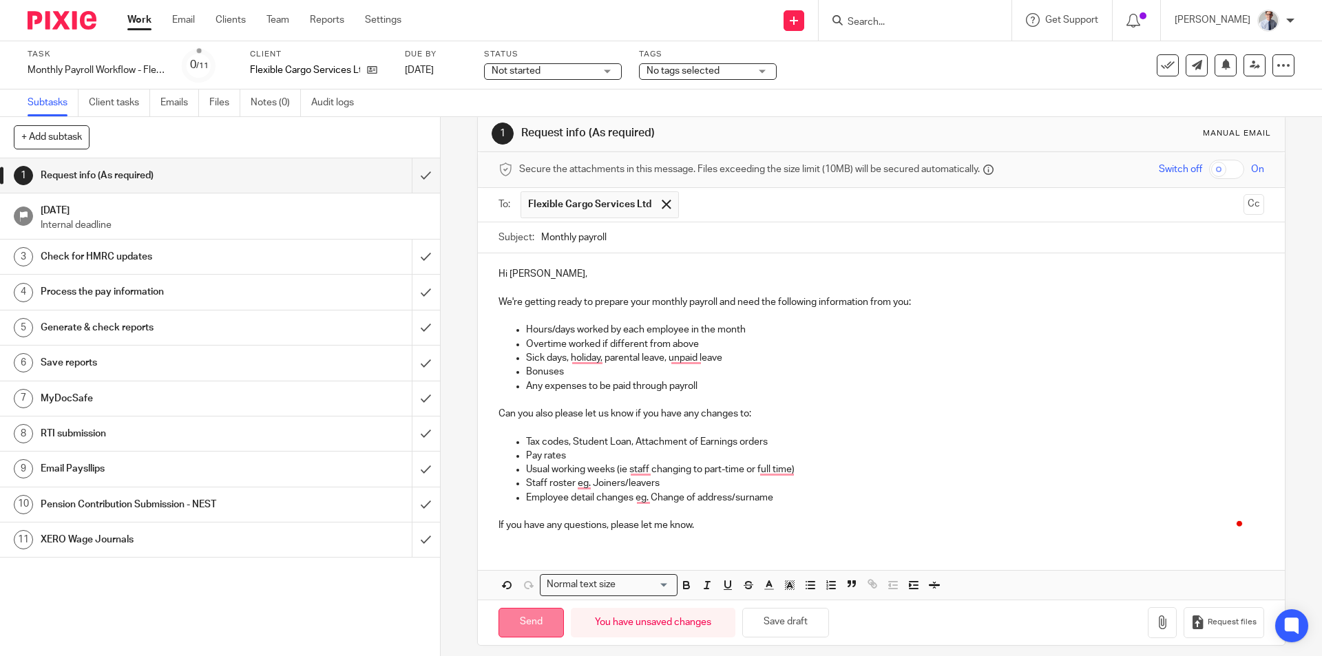
scroll to position [33, 0]
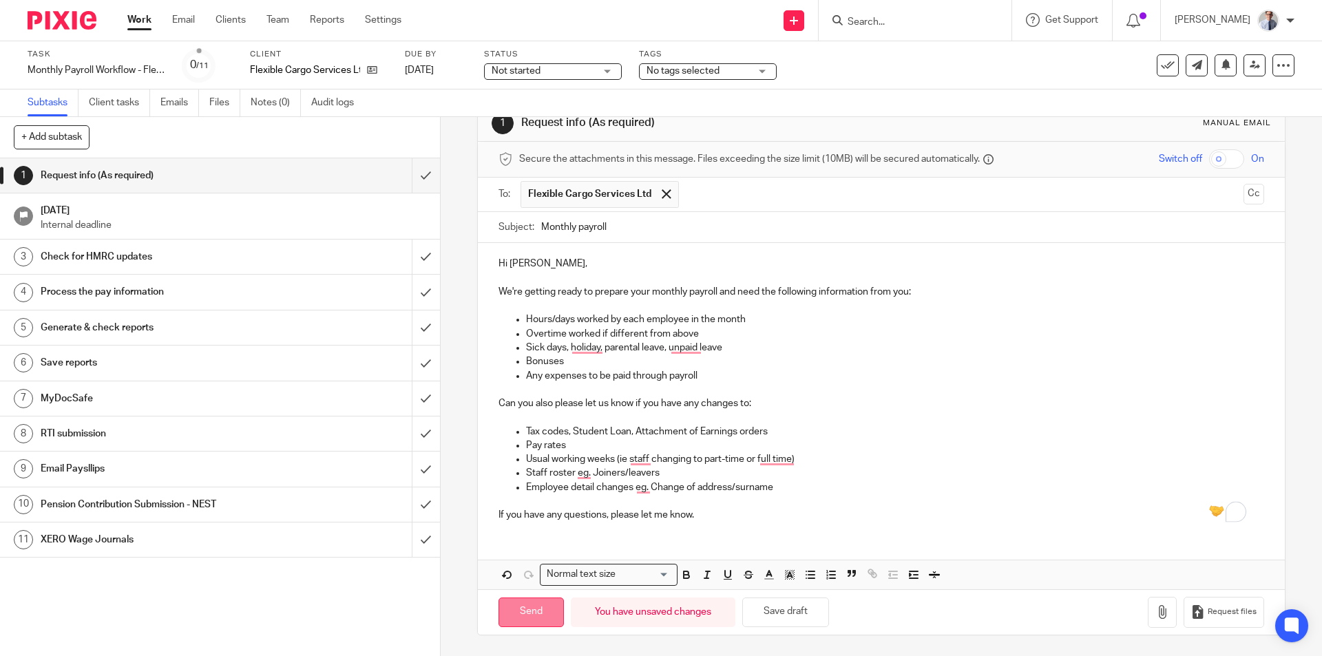
click at [528, 614] on input "Send" at bounding box center [531, 613] width 65 height 30
type input "Sent"
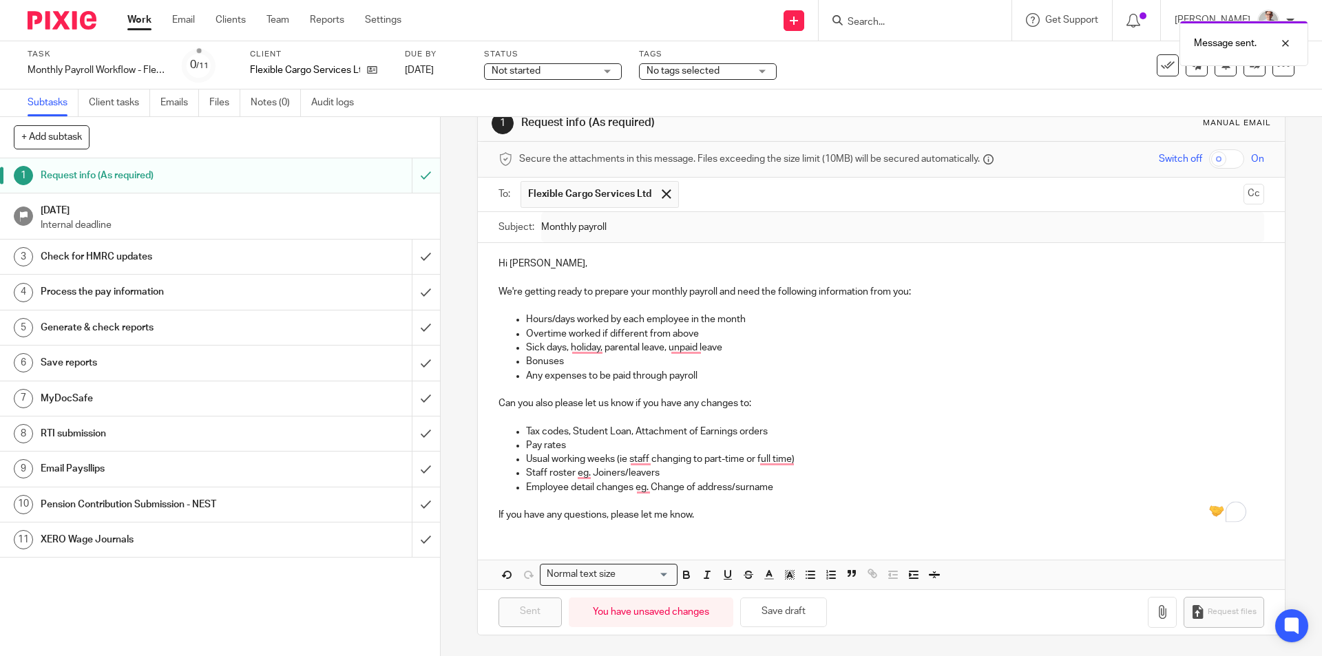
click at [328, 260] on div "Check for HMRC updates" at bounding box center [219, 257] width 357 height 21
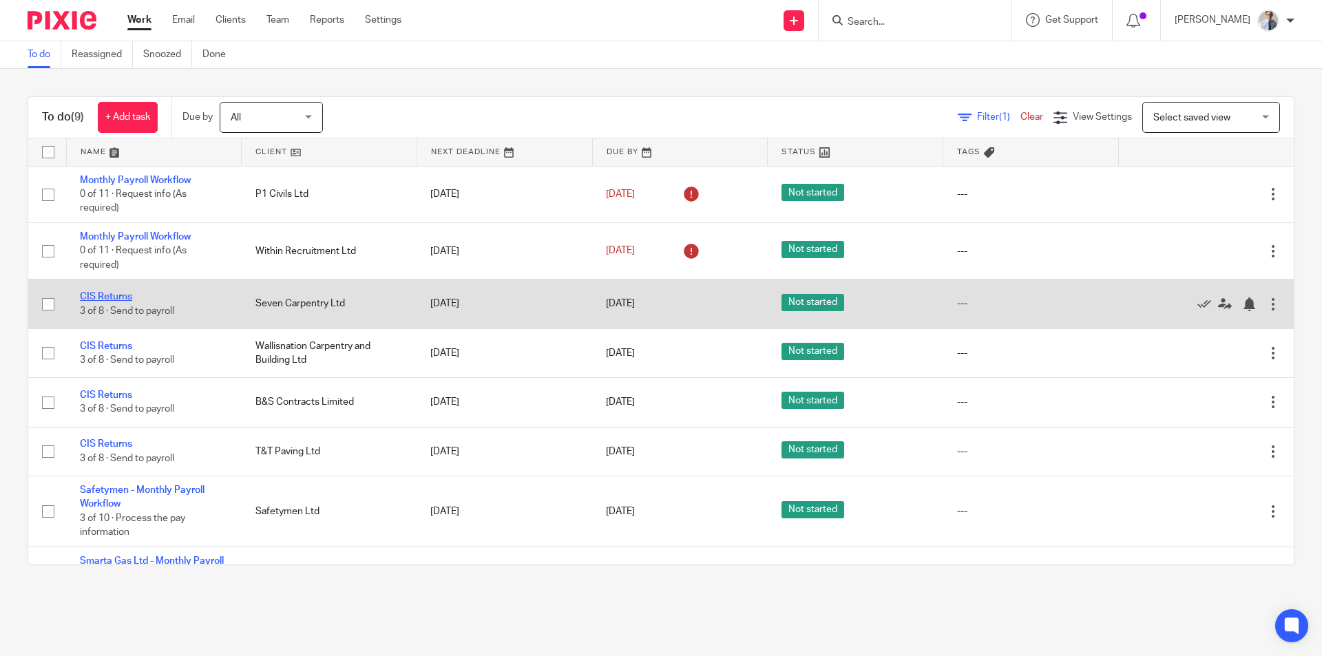
click at [95, 297] on link "CIS Returns" at bounding box center [106, 297] width 52 height 10
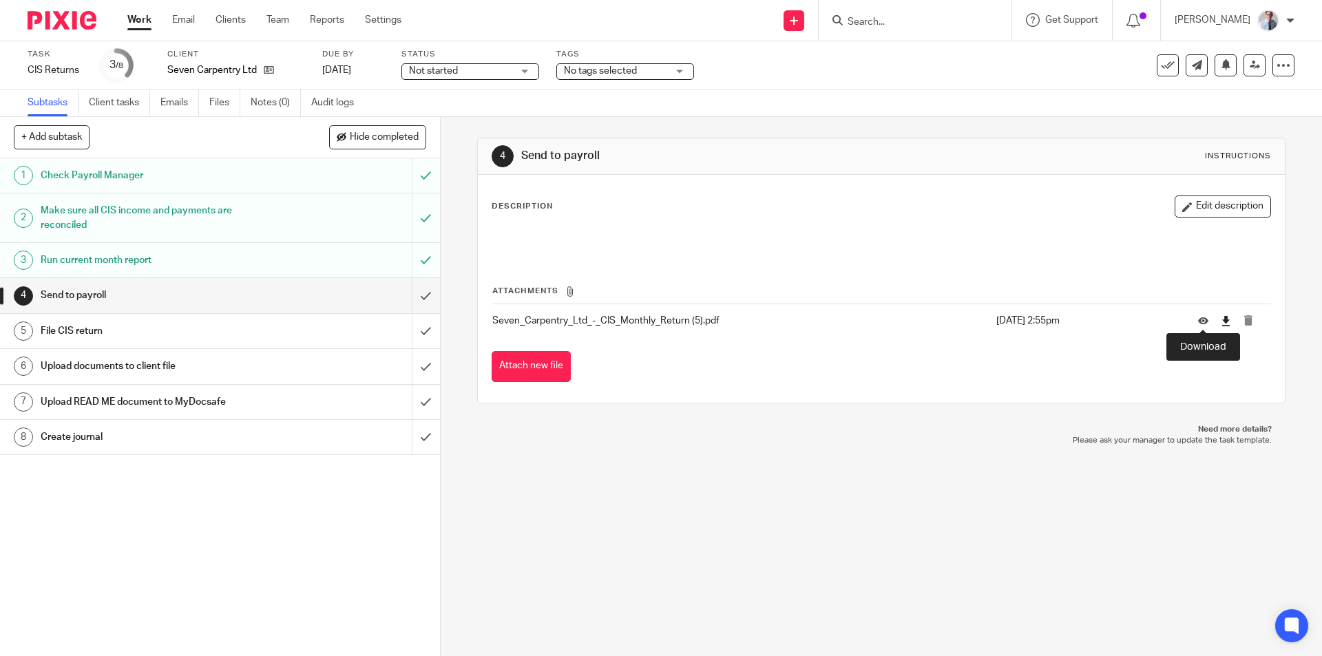
click at [1221, 320] on icon at bounding box center [1226, 321] width 10 height 10
click at [412, 292] on input "submit" at bounding box center [220, 295] width 440 height 34
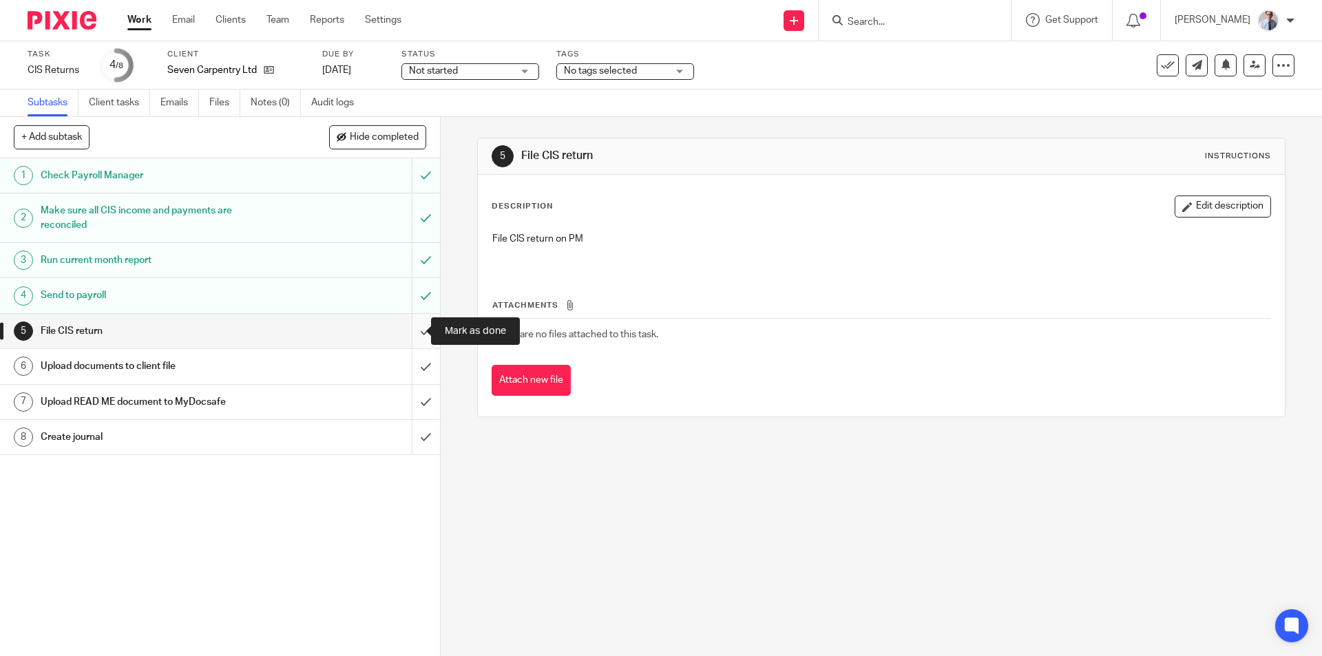
click at [406, 328] on input "submit" at bounding box center [220, 331] width 440 height 34
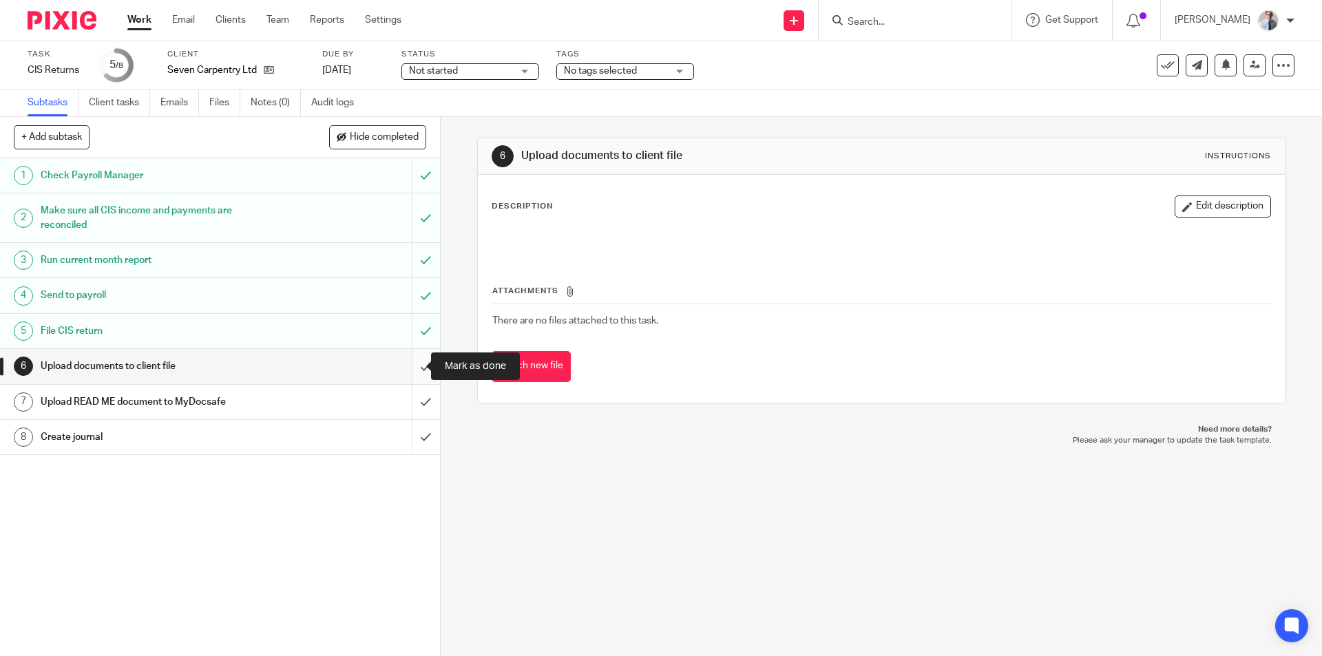
click at [410, 371] on input "submit" at bounding box center [220, 366] width 440 height 34
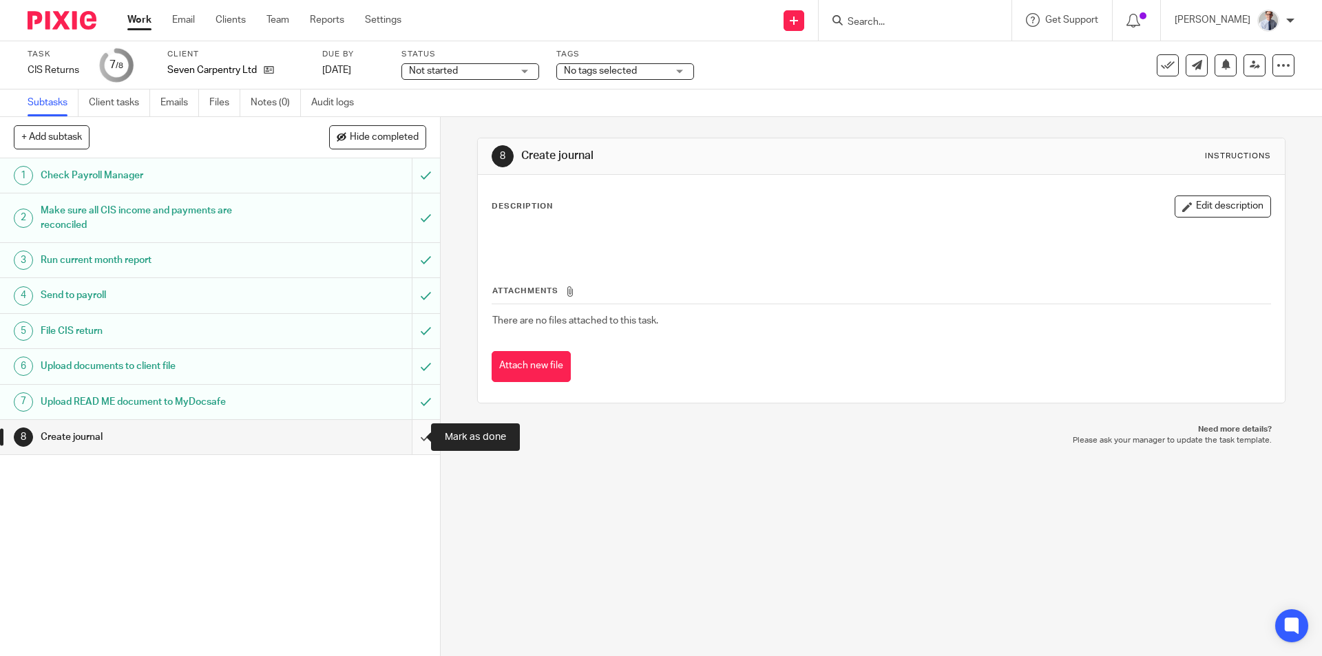
click at [411, 437] on input "submit" at bounding box center [220, 437] width 440 height 34
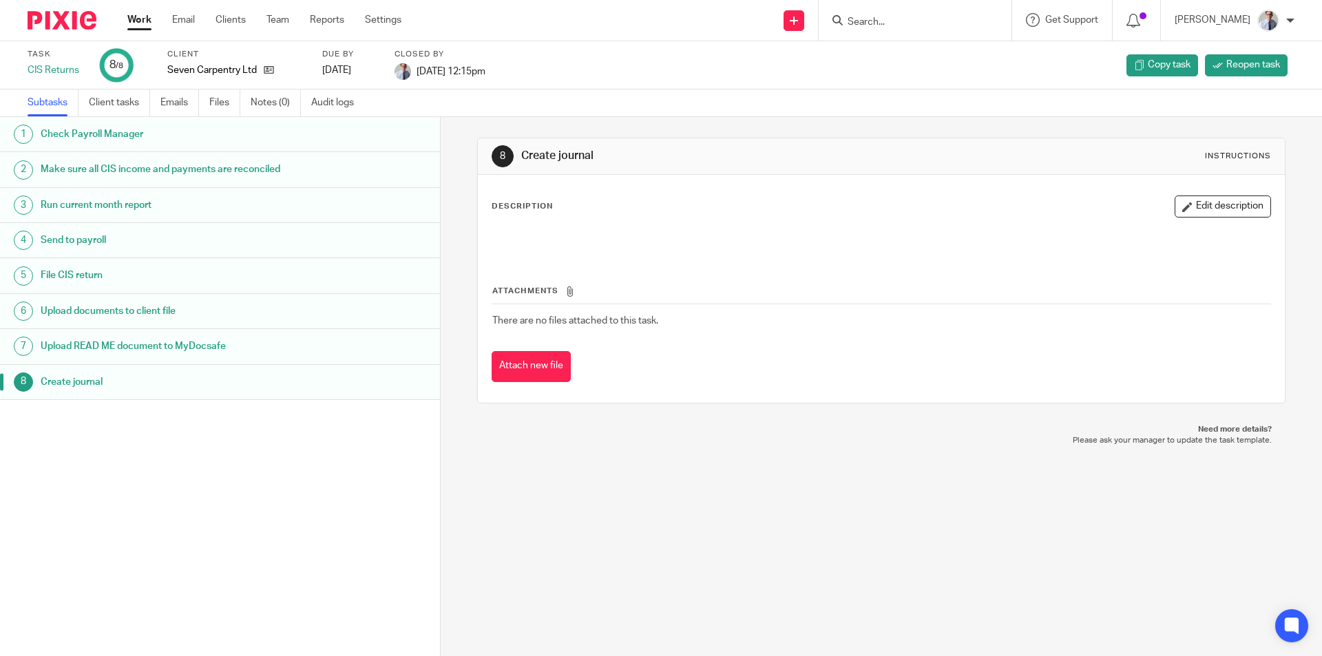
click at [134, 23] on link "Work" at bounding box center [139, 20] width 24 height 14
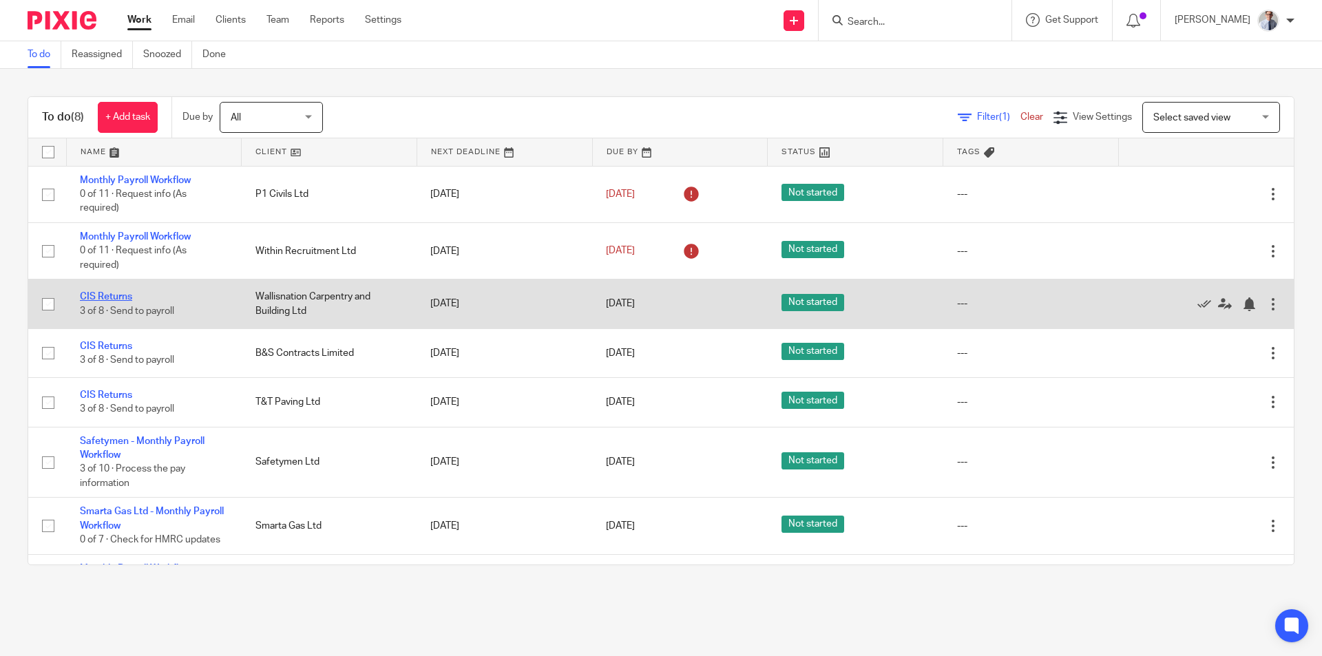
click at [106, 298] on link "CIS Returns" at bounding box center [106, 297] width 52 height 10
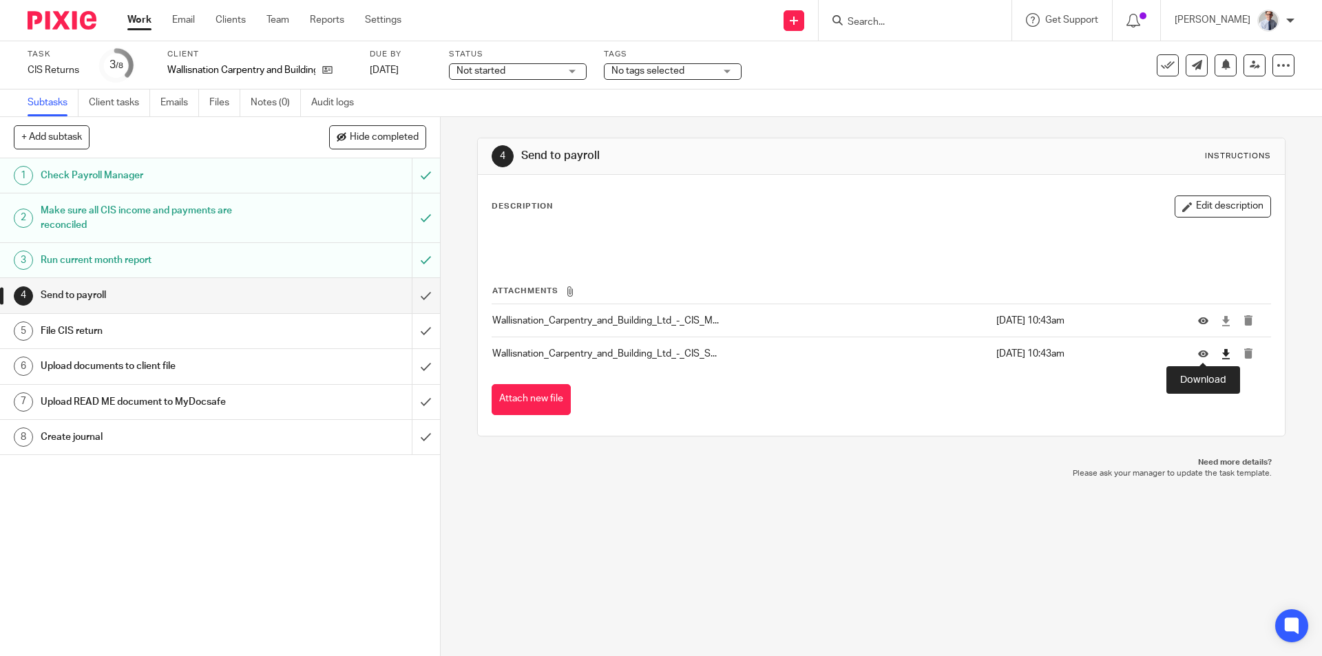
click at [1221, 355] on icon at bounding box center [1226, 354] width 10 height 10
click at [1209, 320] on td at bounding box center [1228, 320] width 87 height 33
click at [1221, 324] on icon at bounding box center [1226, 321] width 10 height 10
click at [1221, 355] on icon at bounding box center [1226, 354] width 10 height 10
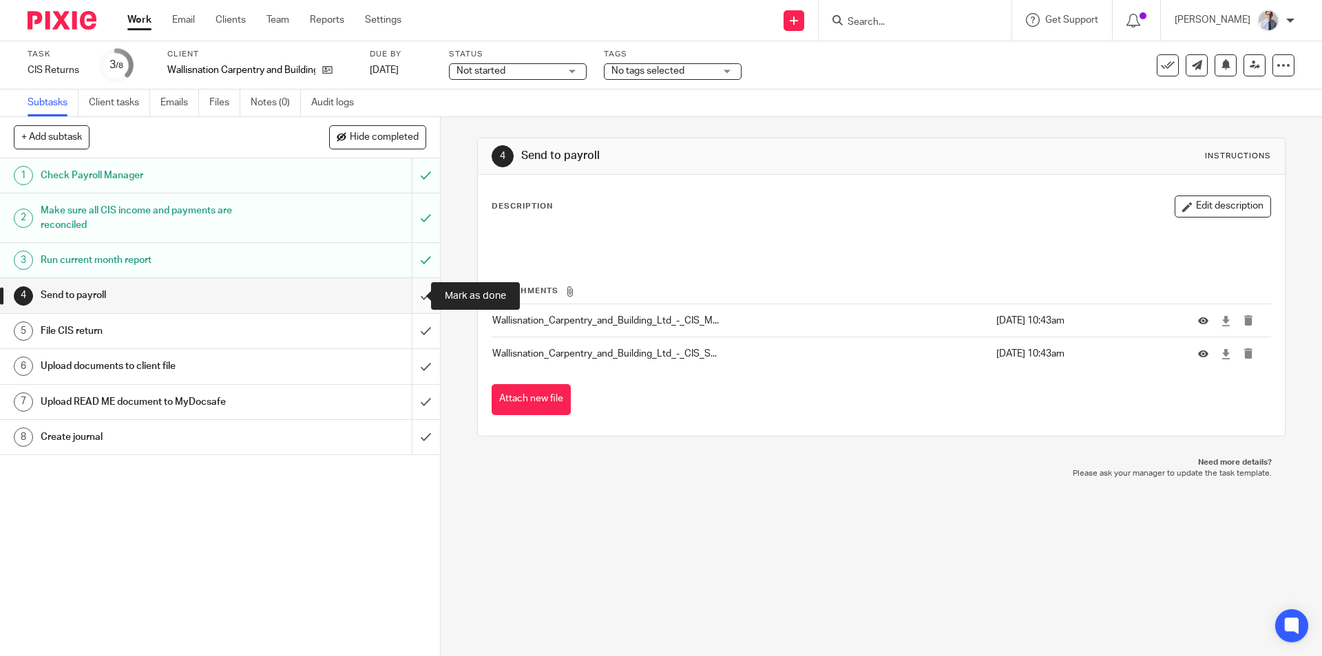
click at [411, 300] on input "submit" at bounding box center [220, 295] width 440 height 34
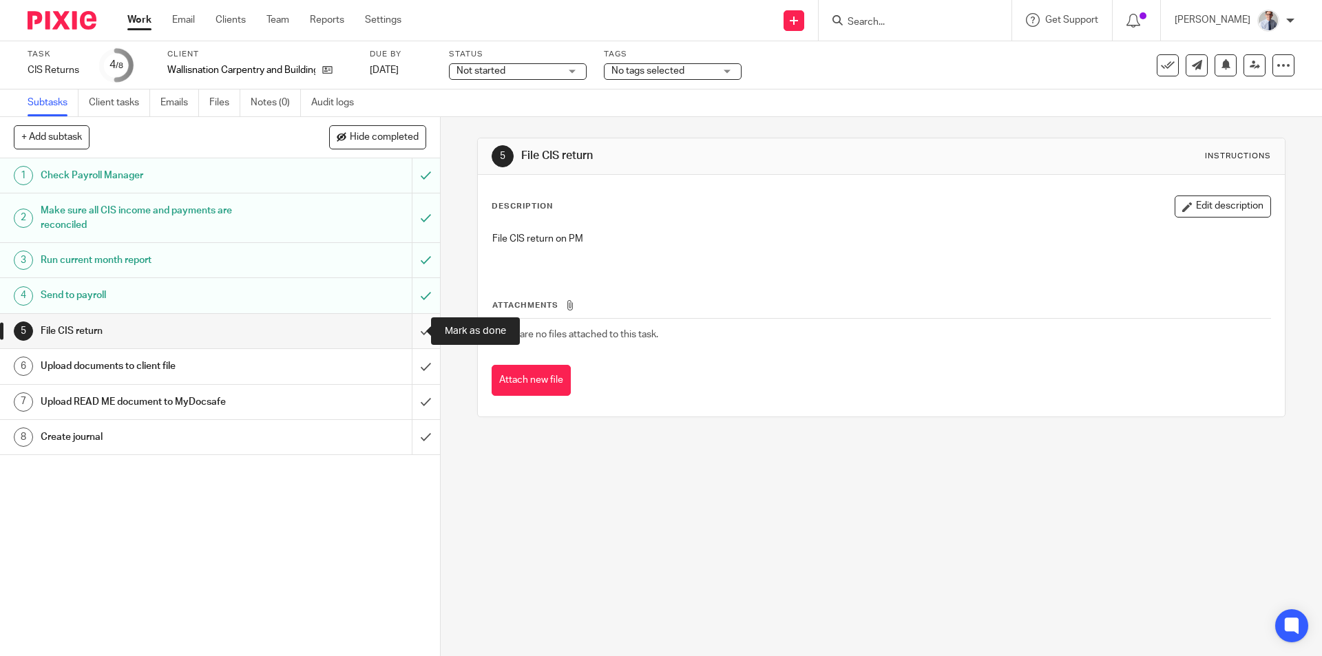
click at [408, 340] on input "submit" at bounding box center [220, 331] width 440 height 34
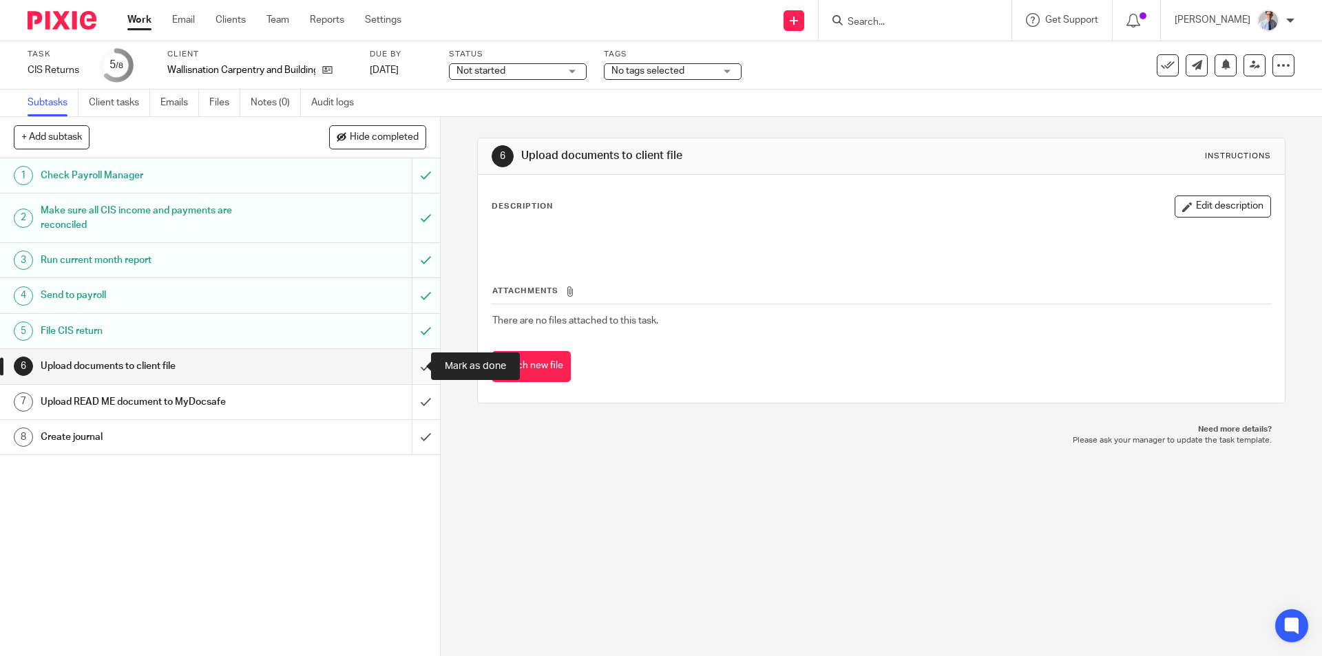
click at [406, 366] on input "submit" at bounding box center [220, 366] width 440 height 34
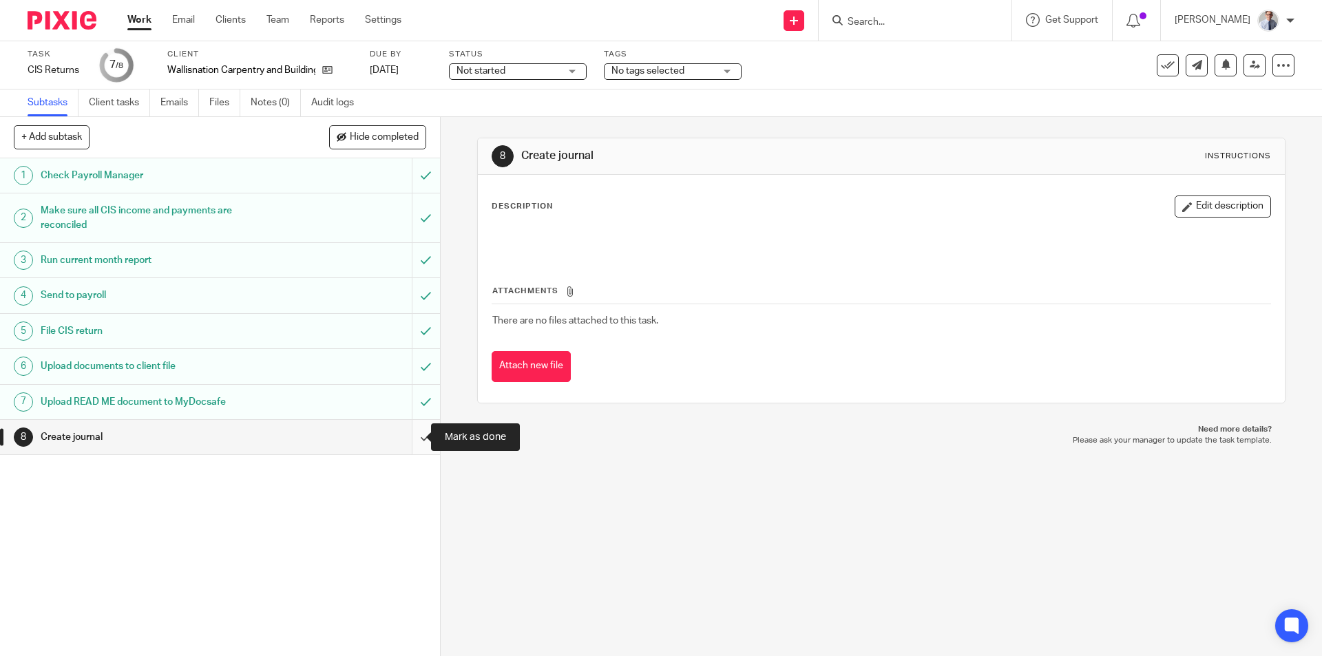
drag, startPoint x: 406, startPoint y: 438, endPoint x: 421, endPoint y: 430, distance: 16.9
click at [405, 438] on input "submit" at bounding box center [220, 437] width 440 height 34
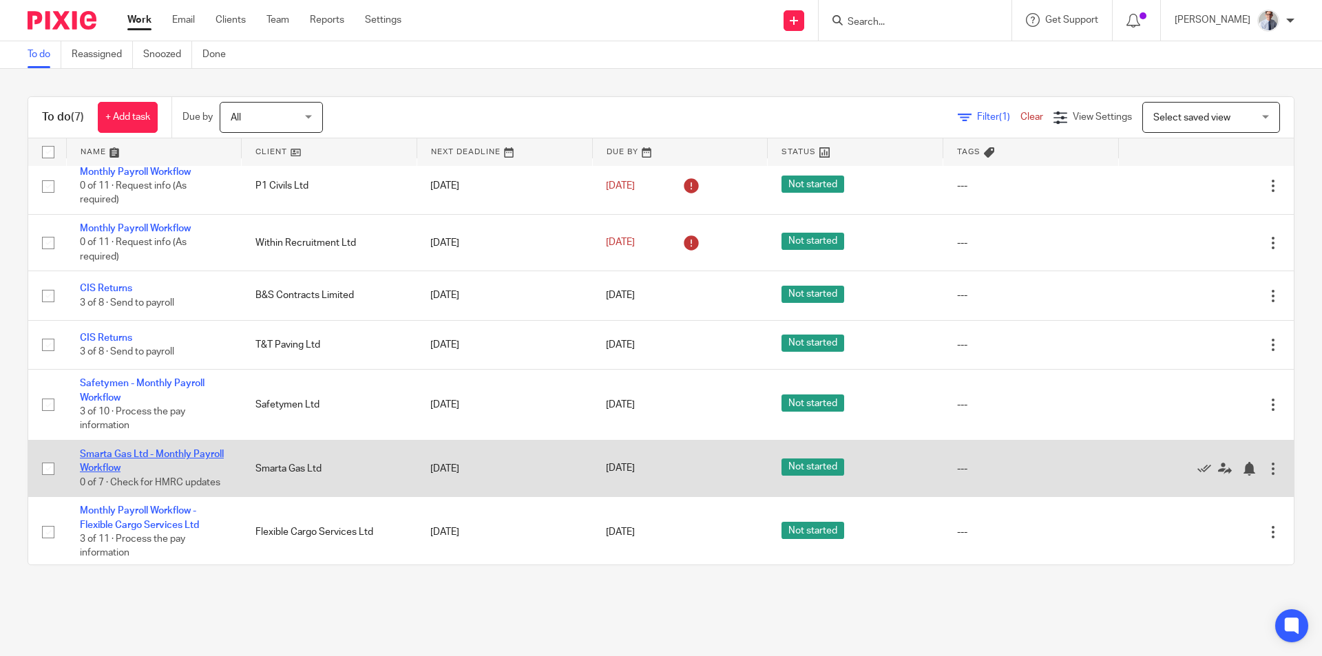
scroll to position [11, 0]
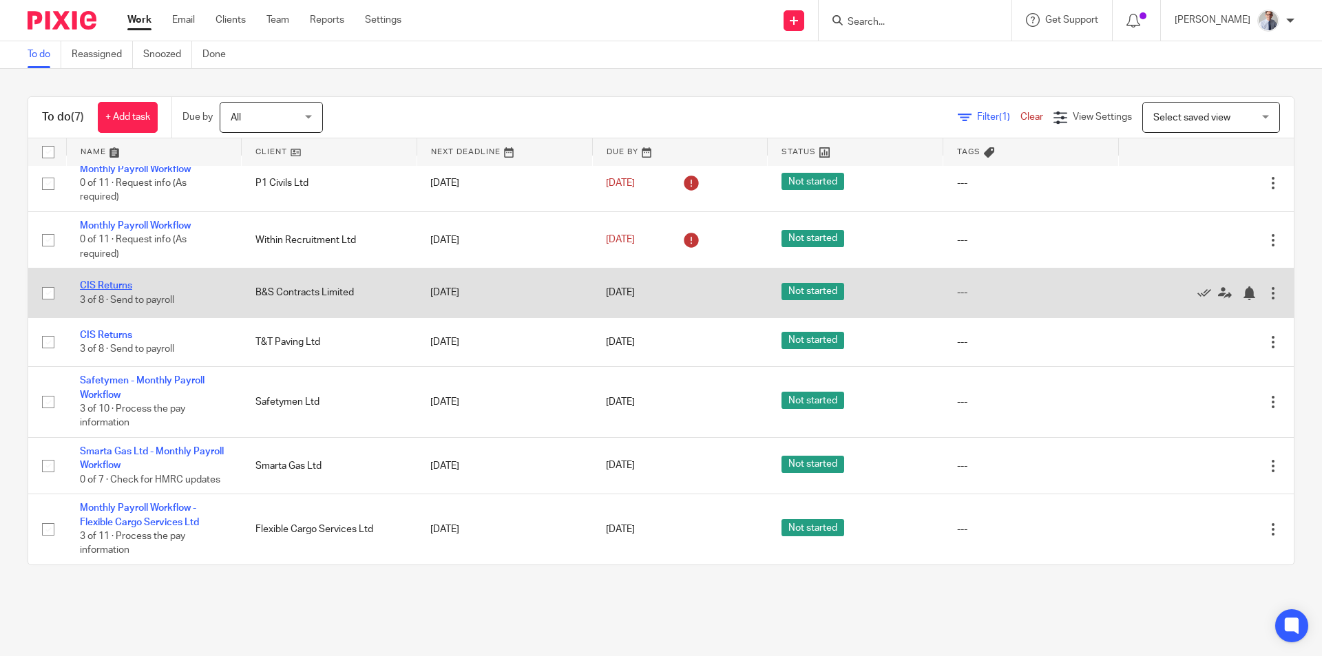
click at [108, 284] on link "CIS Returns" at bounding box center [106, 286] width 52 height 10
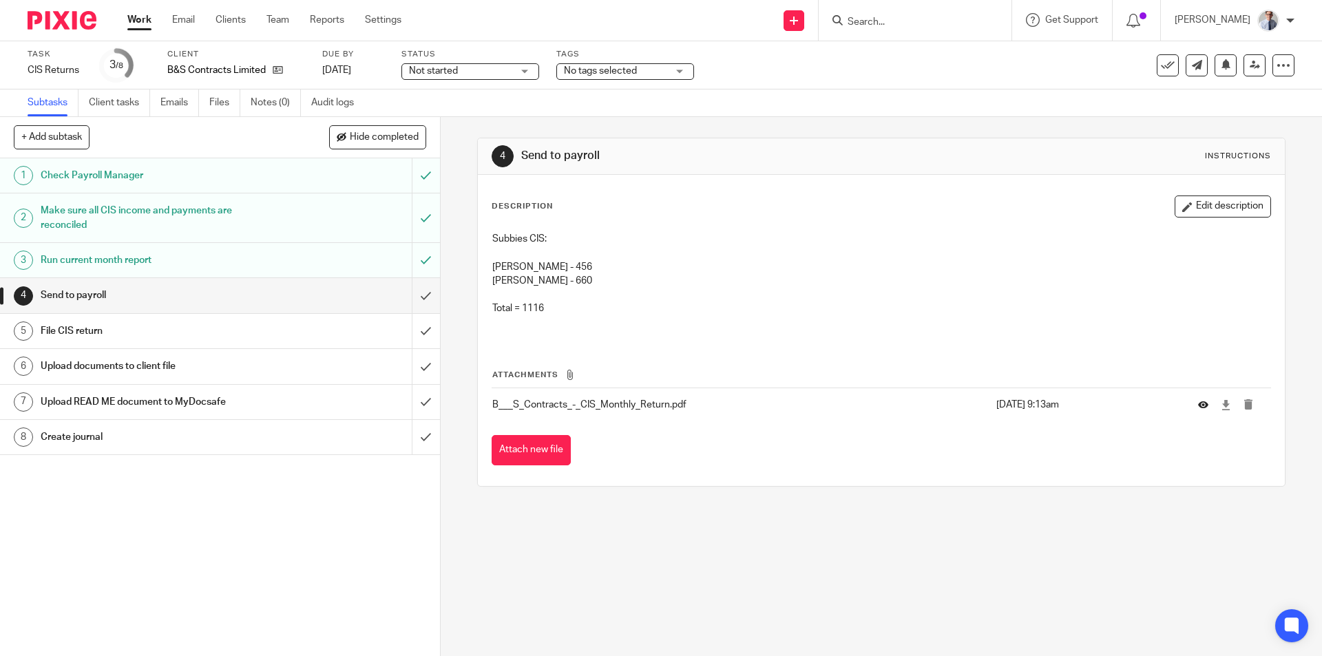
click at [1198, 402] on button at bounding box center [1208, 404] width 21 height 10
click at [417, 293] on input "submit" at bounding box center [220, 295] width 440 height 34
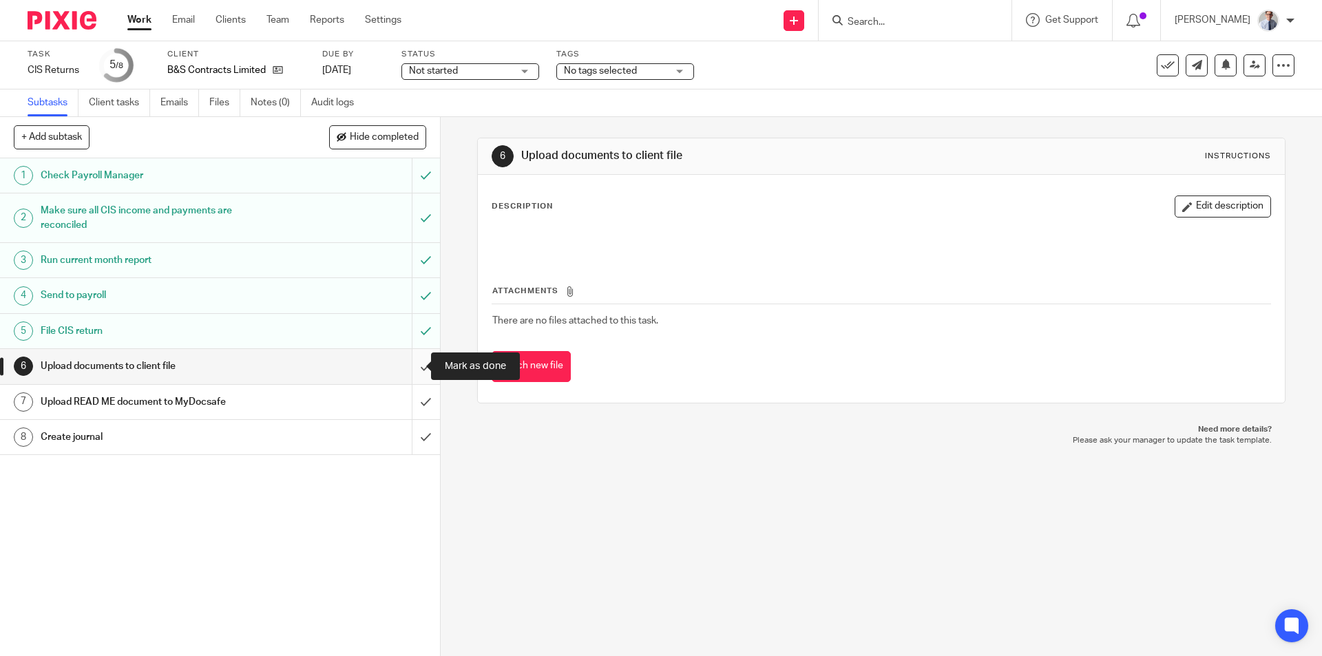
click at [410, 366] on input "submit" at bounding box center [220, 366] width 440 height 34
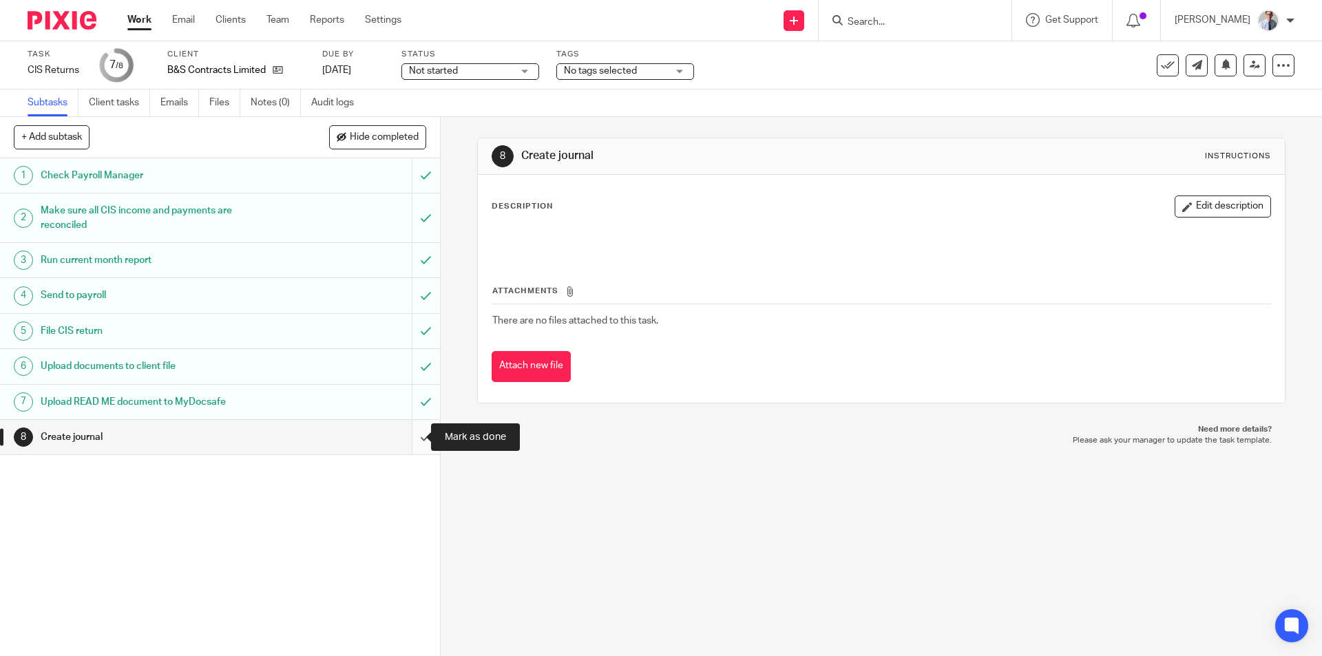
click at [406, 442] on input "submit" at bounding box center [220, 437] width 440 height 34
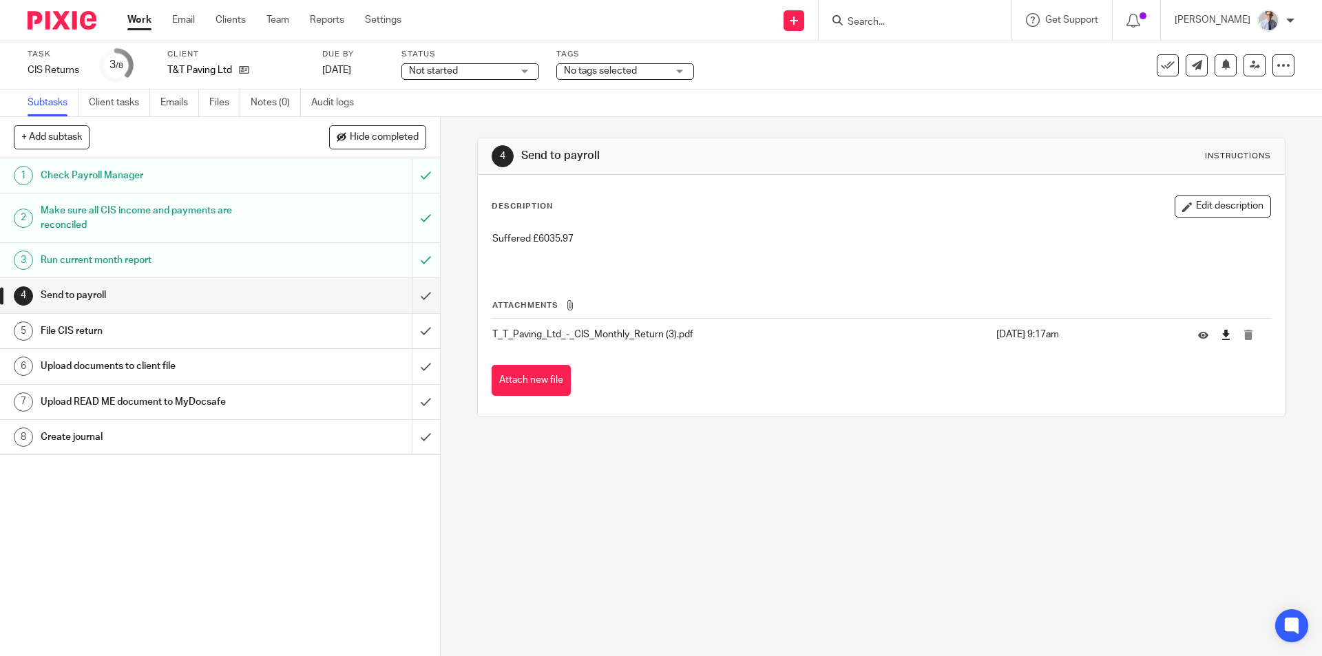
click at [1208, 335] on td at bounding box center [1228, 334] width 87 height 33
click at [1221, 334] on icon at bounding box center [1226, 335] width 10 height 10
click at [401, 291] on input "submit" at bounding box center [220, 295] width 440 height 34
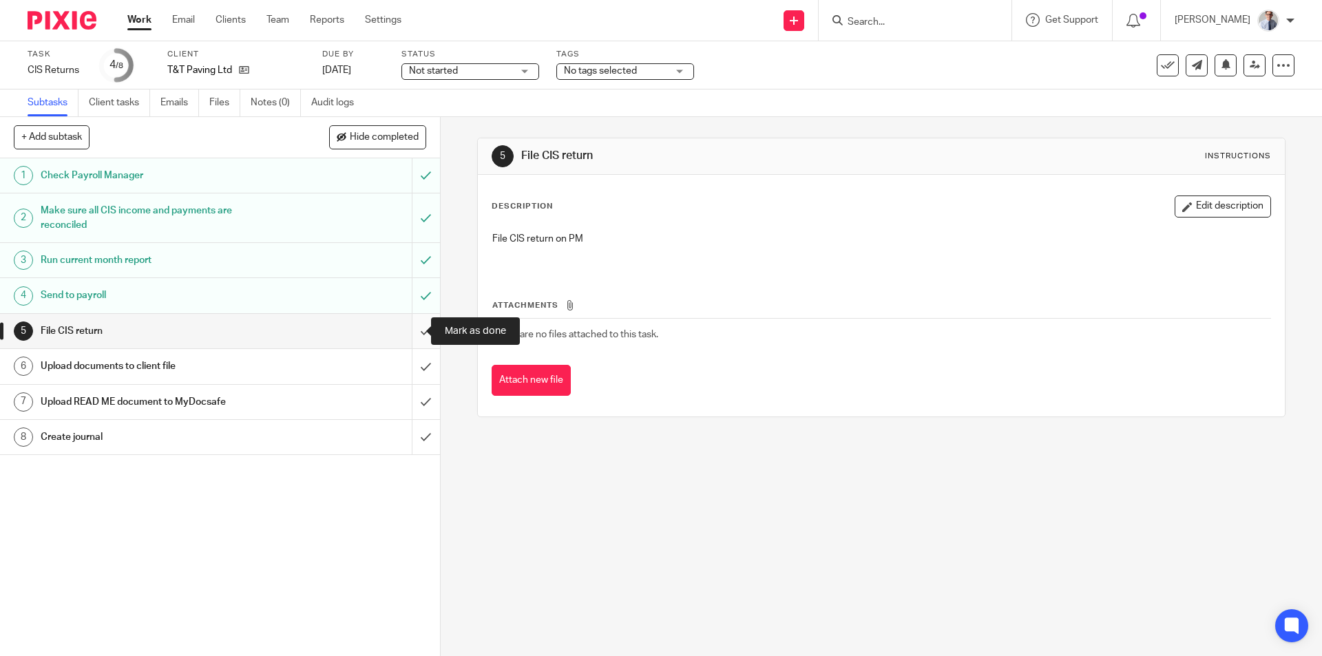
click at [413, 327] on input "submit" at bounding box center [220, 331] width 440 height 34
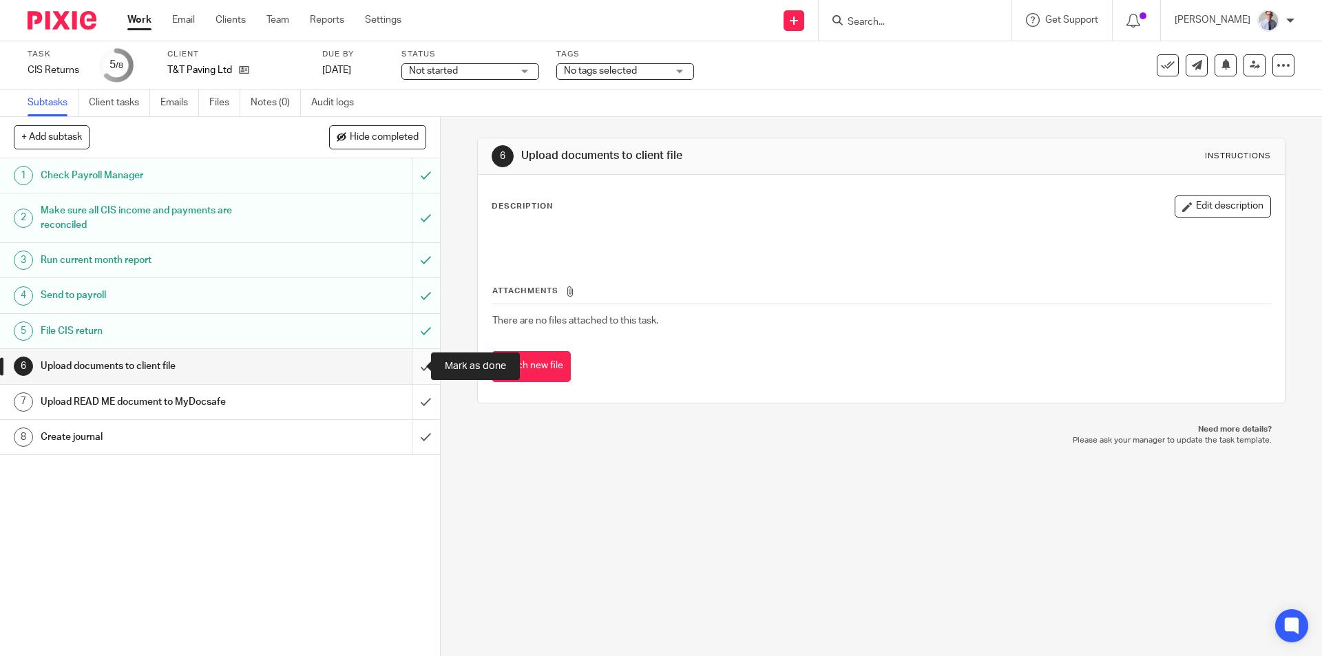
click at [406, 364] on input "submit" at bounding box center [220, 366] width 440 height 34
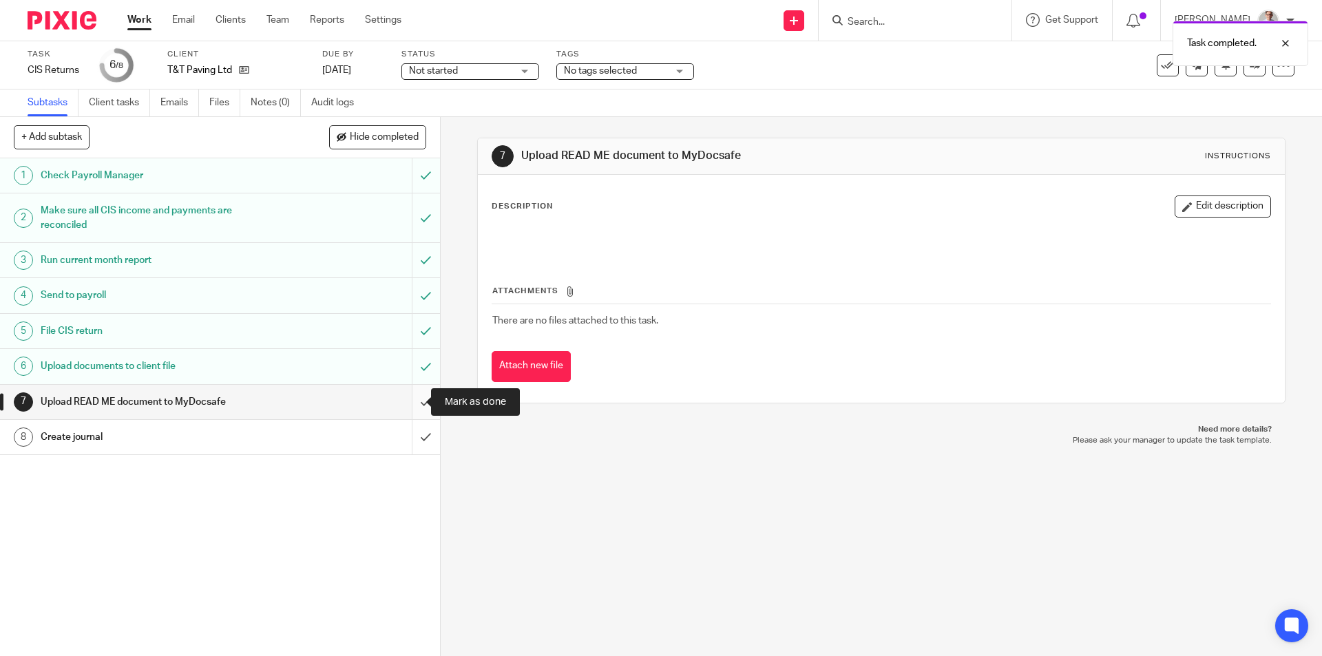
click at [410, 406] on input "submit" at bounding box center [220, 402] width 440 height 34
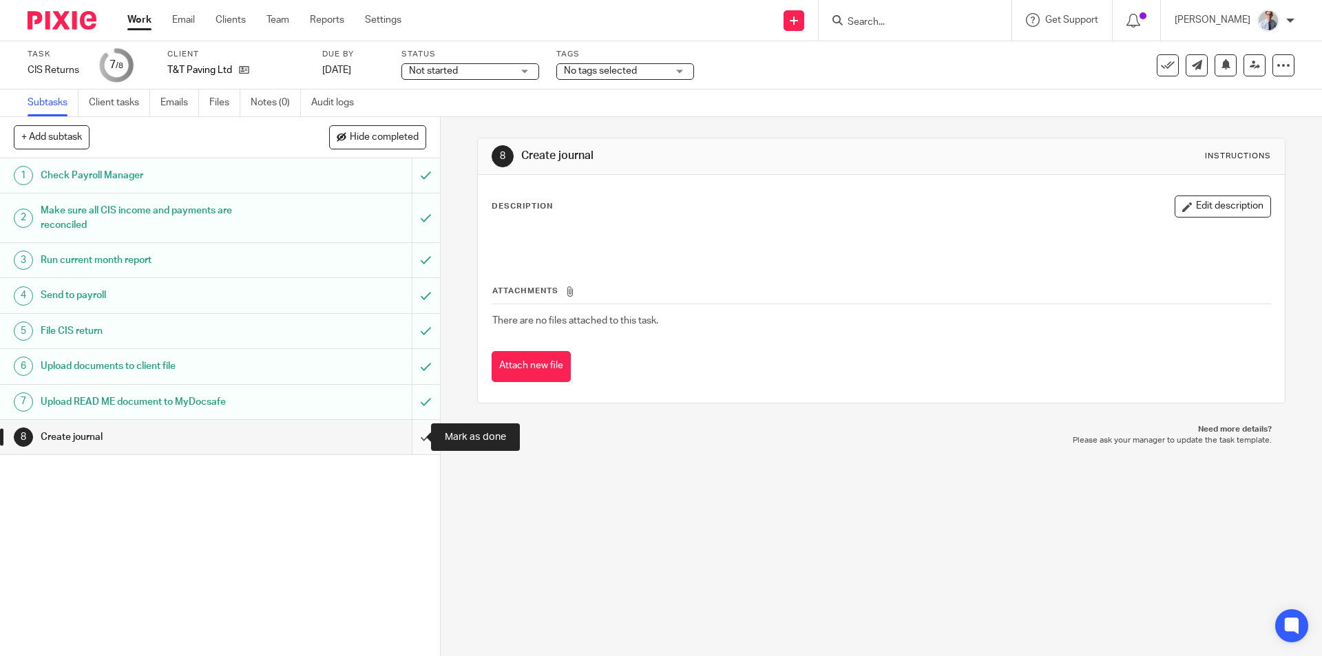
click at [414, 439] on input "submit" at bounding box center [220, 437] width 440 height 34
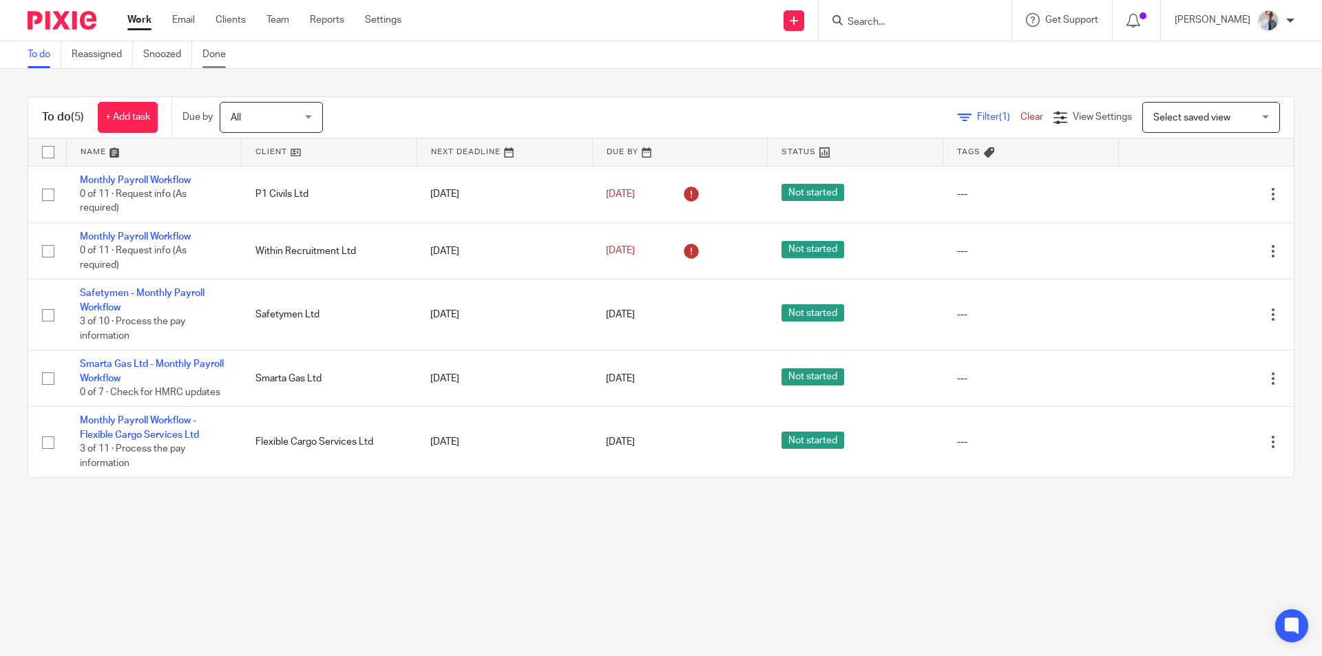
click at [214, 50] on link "Done" at bounding box center [219, 54] width 34 height 27
